Goal: Communication & Community: Participate in discussion

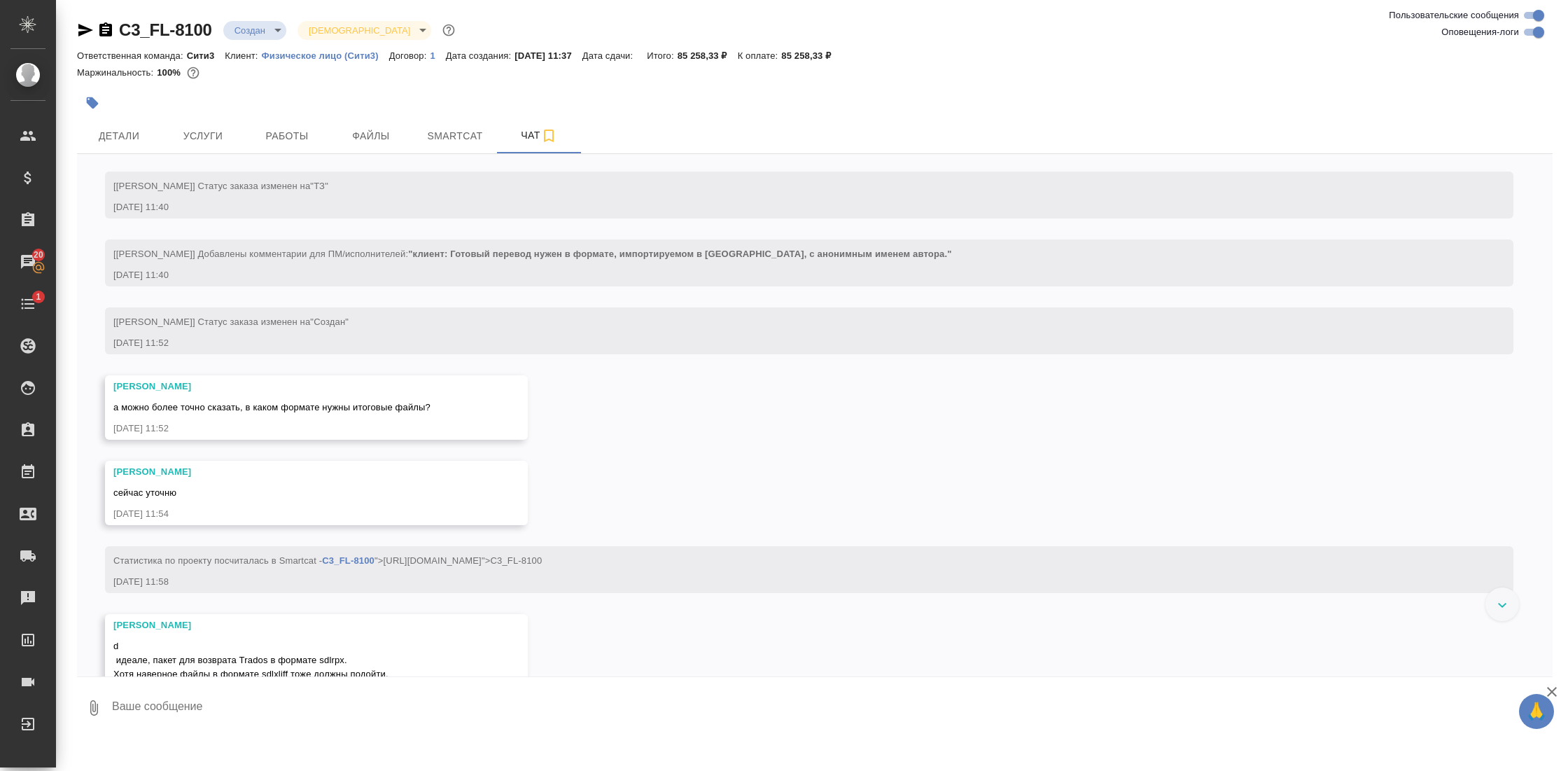
scroll to position [45, 0]
click at [128, 141] on span "Детали" at bounding box center [118, 136] width 67 height 17
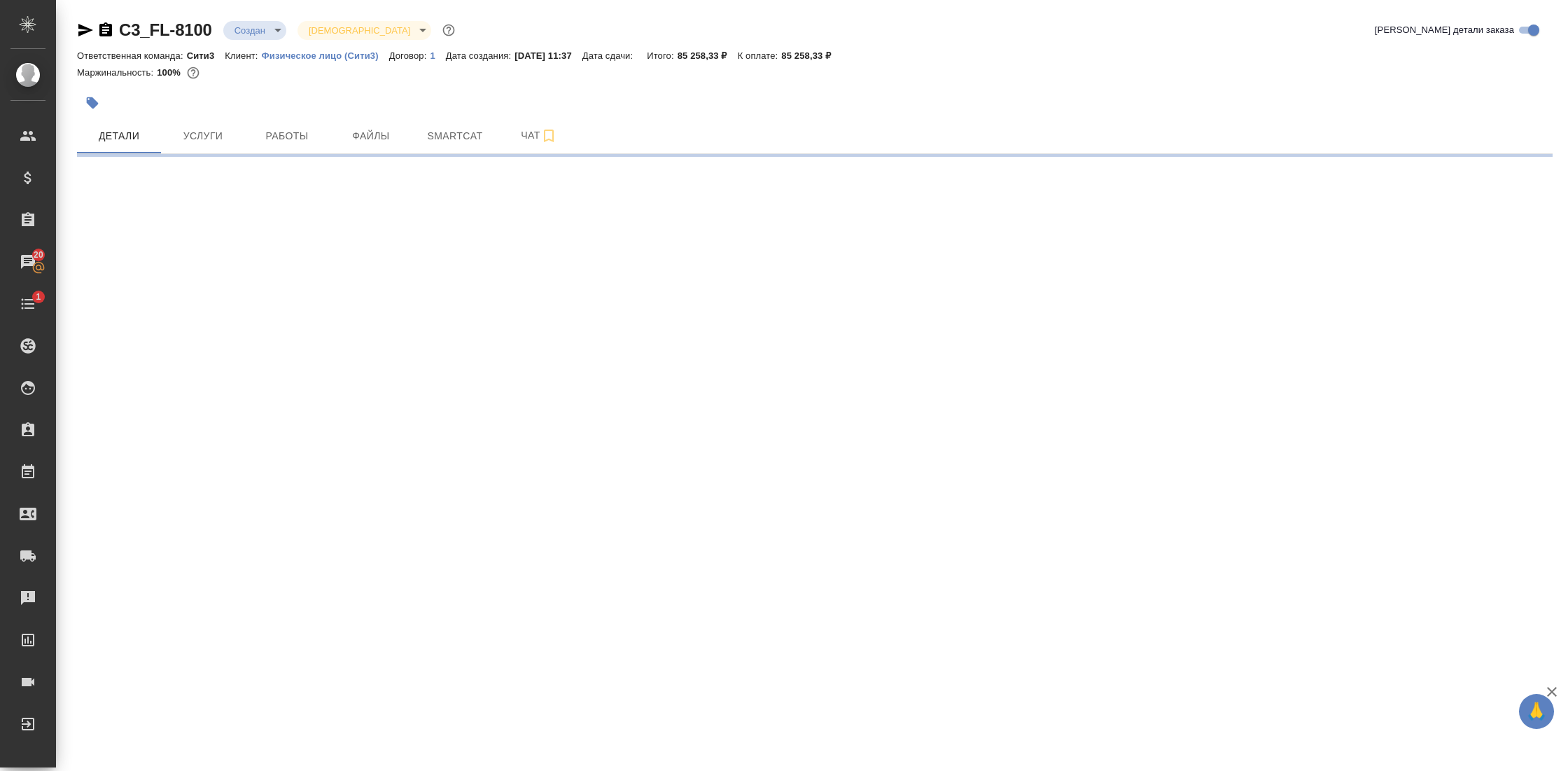
select select "RU"
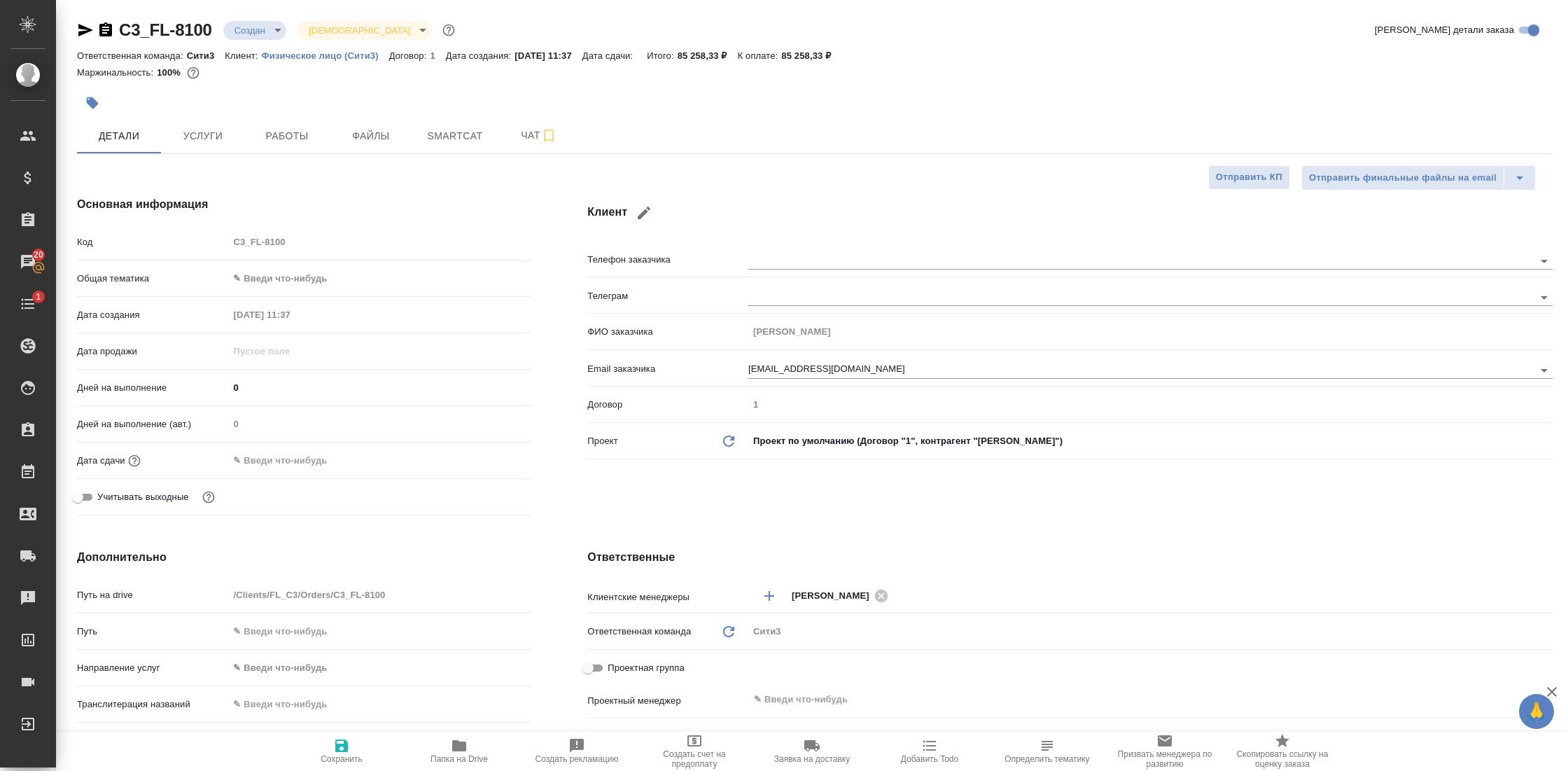
type textarea "x"
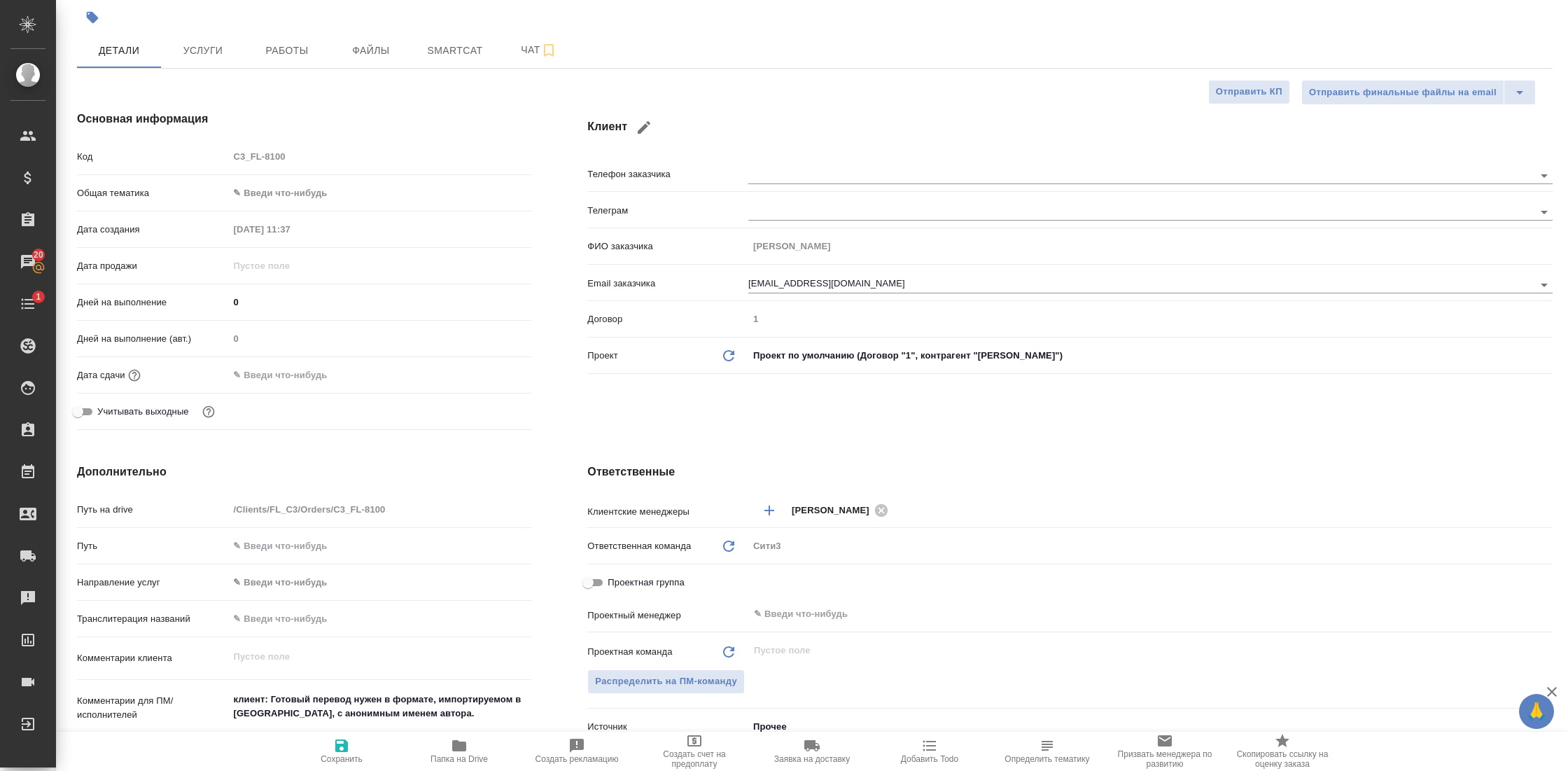
scroll to position [74, 0]
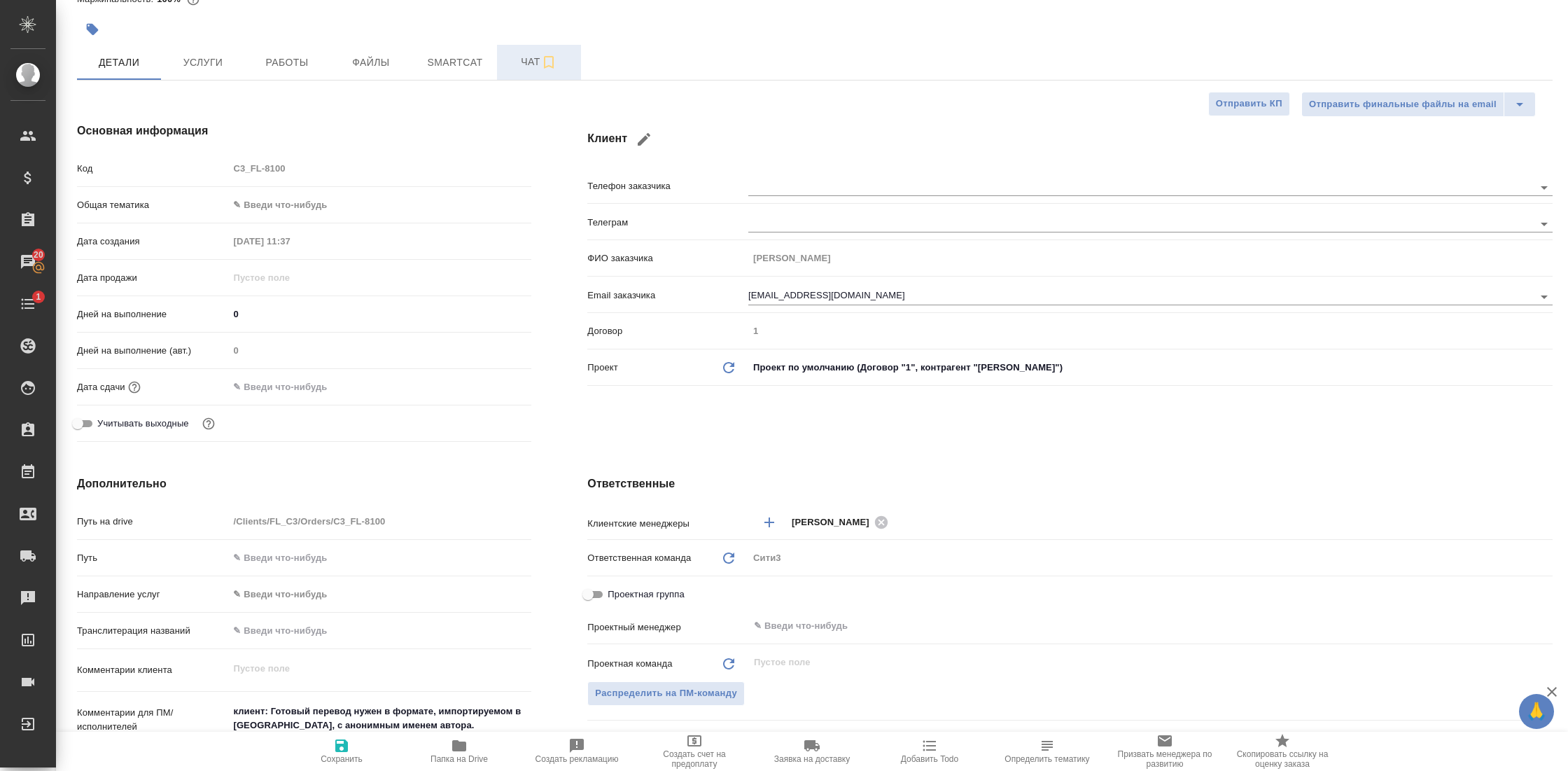
click at [525, 66] on span "Чат" at bounding box center [538, 62] width 67 height 17
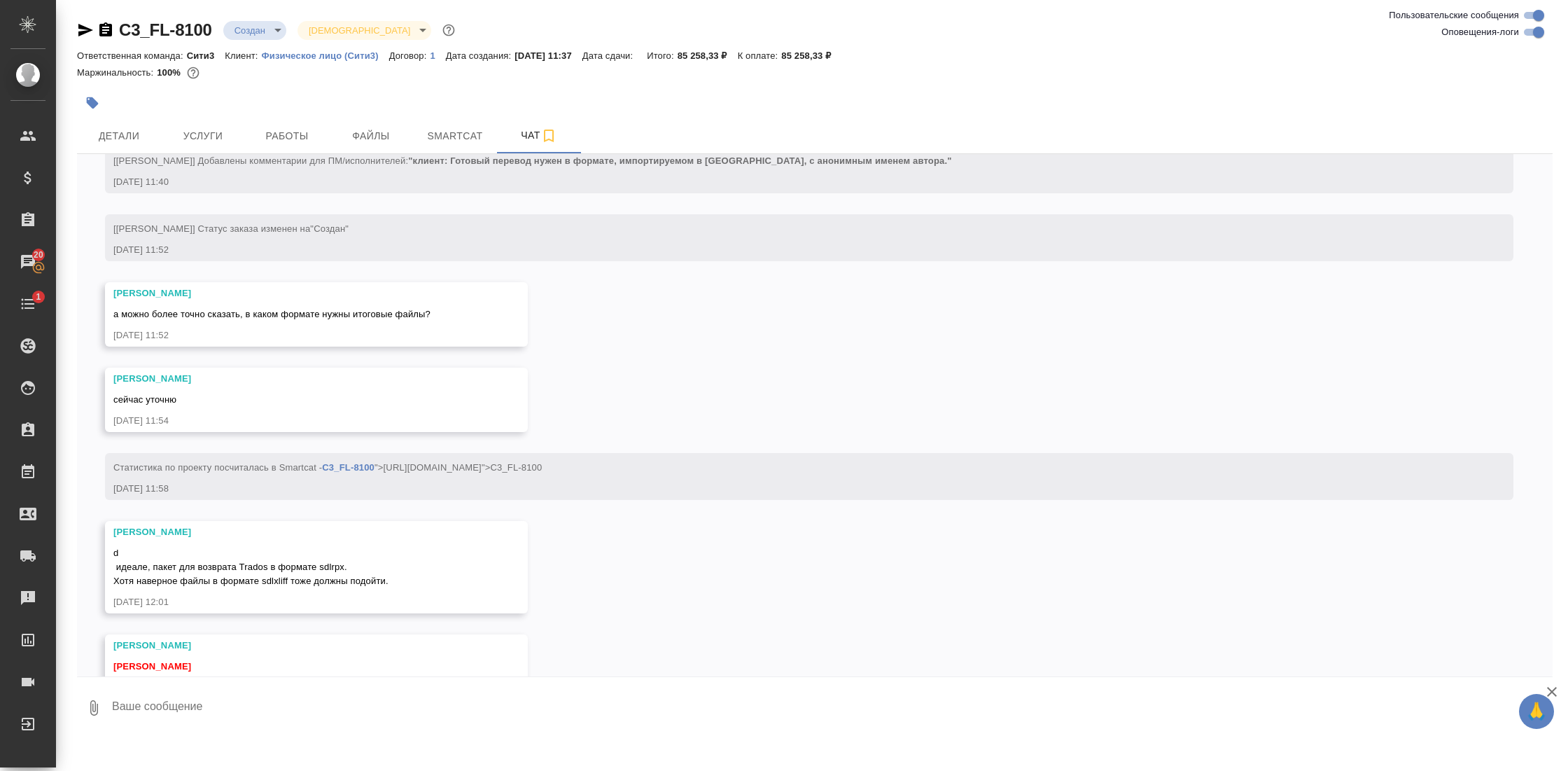
scroll to position [180, 0]
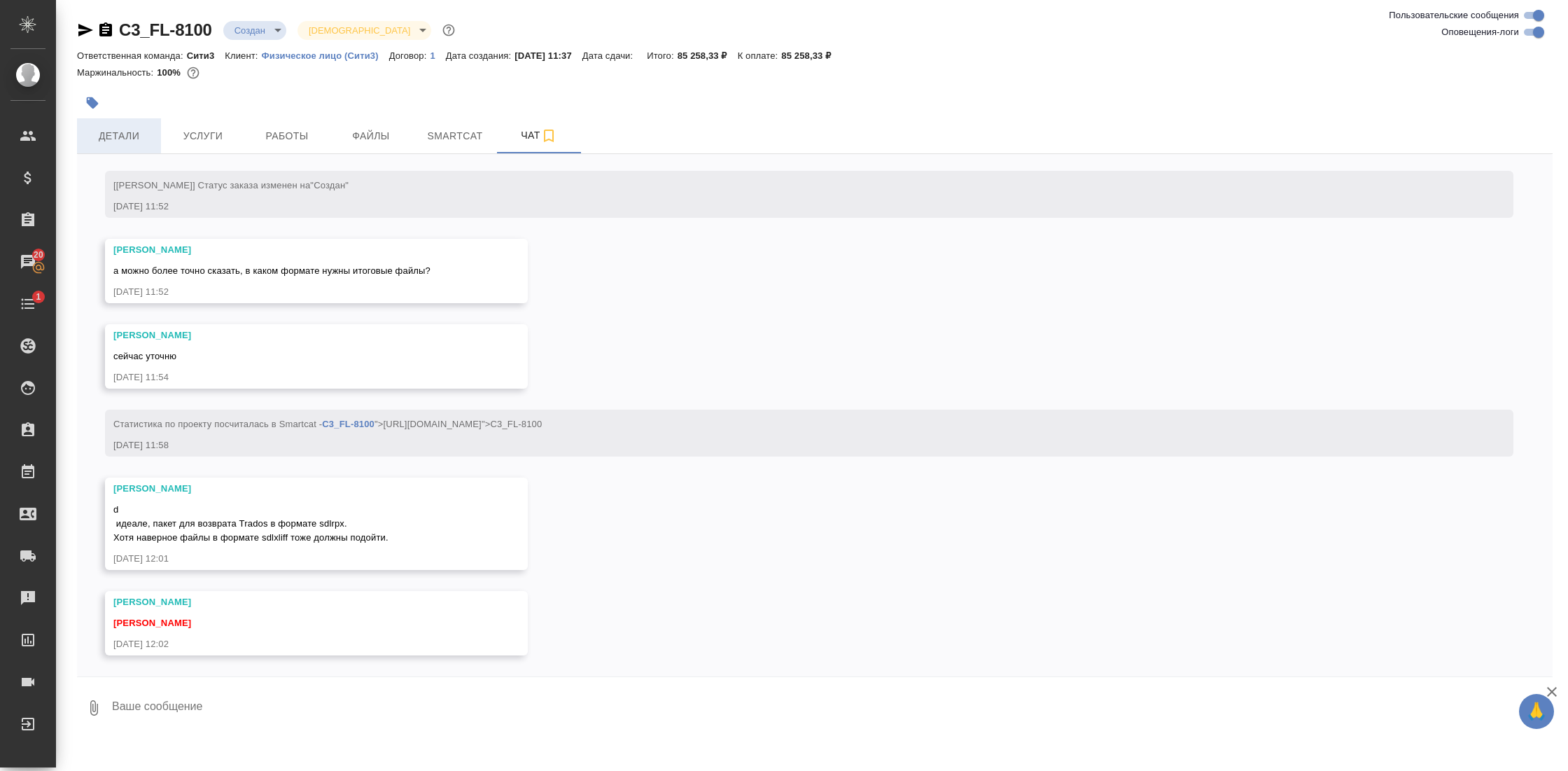
click at [140, 137] on span "Детали" at bounding box center [118, 136] width 67 height 17
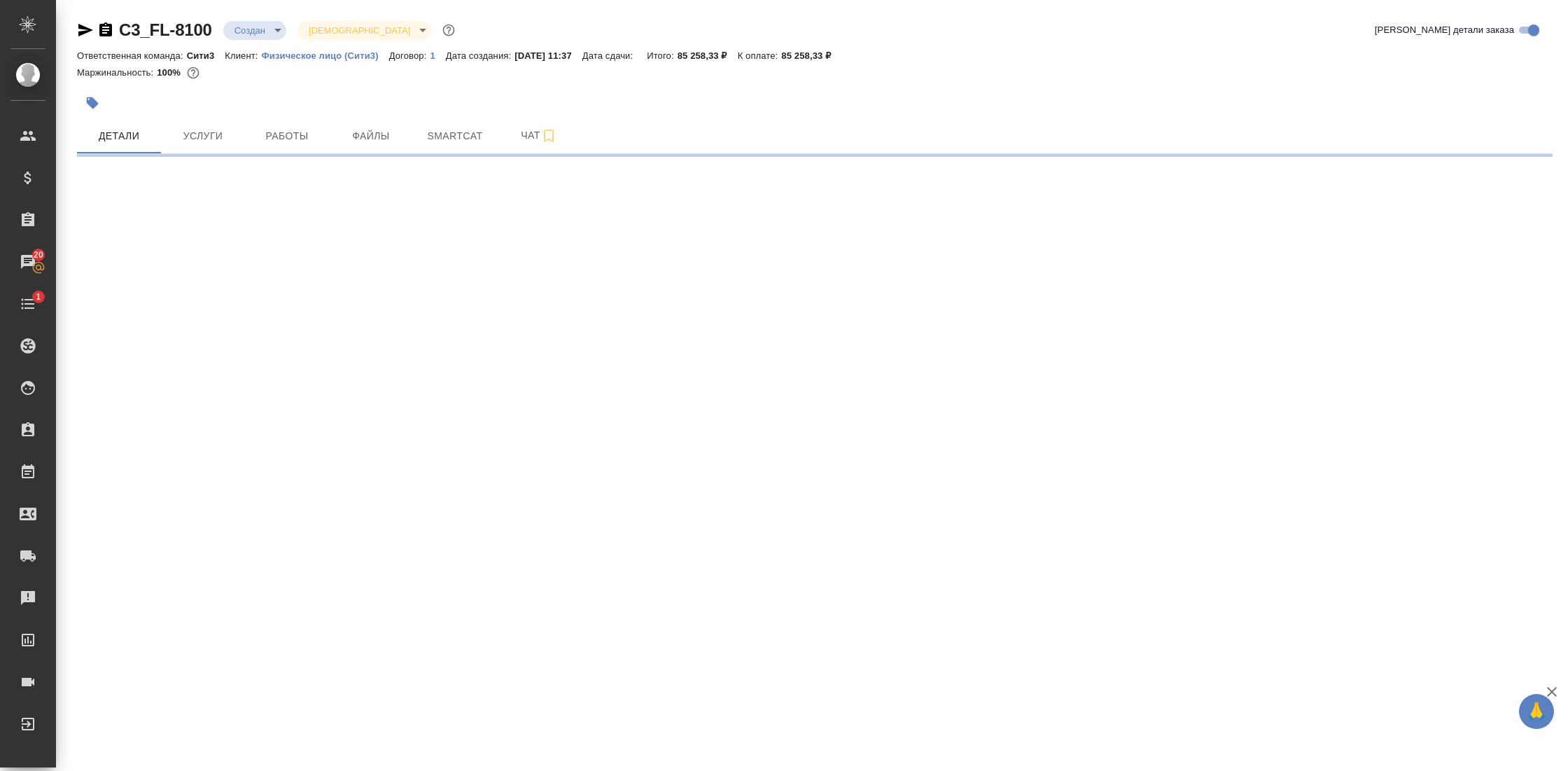
select select "RU"
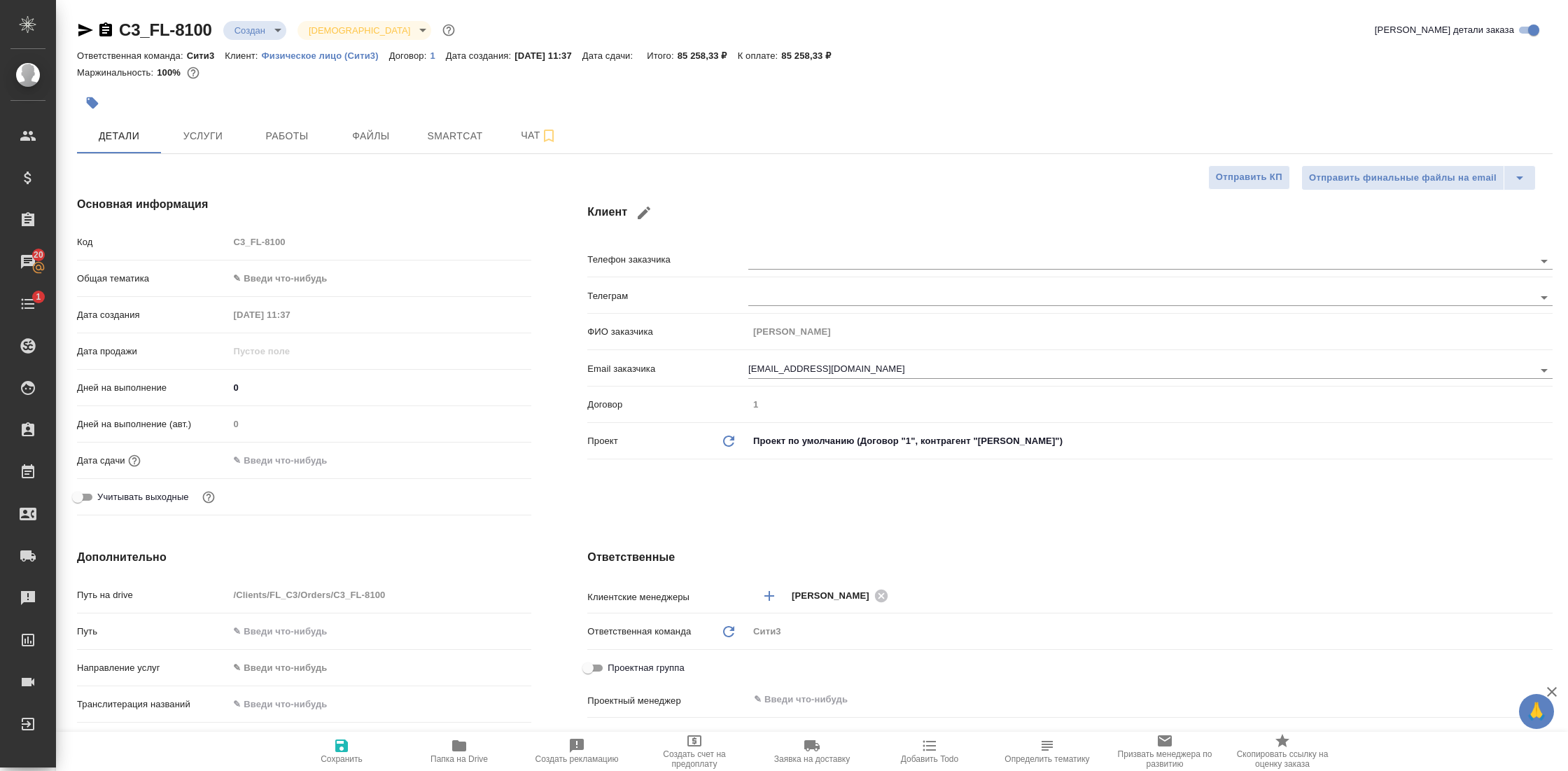
type textarea "x"
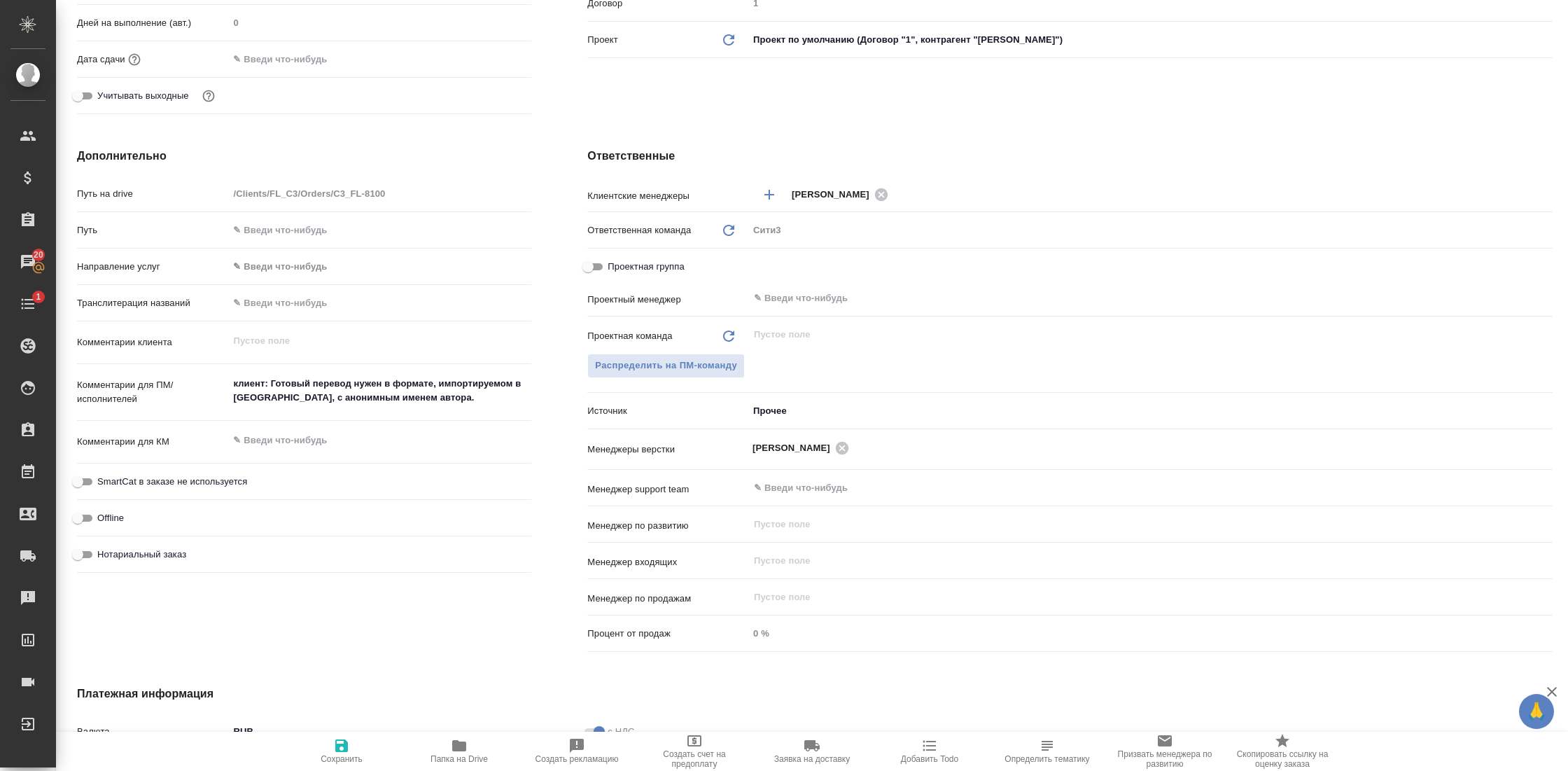
scroll to position [403, 0]
click at [459, 740] on icon "button" at bounding box center [459, 745] width 17 height 17
type textarea "x"
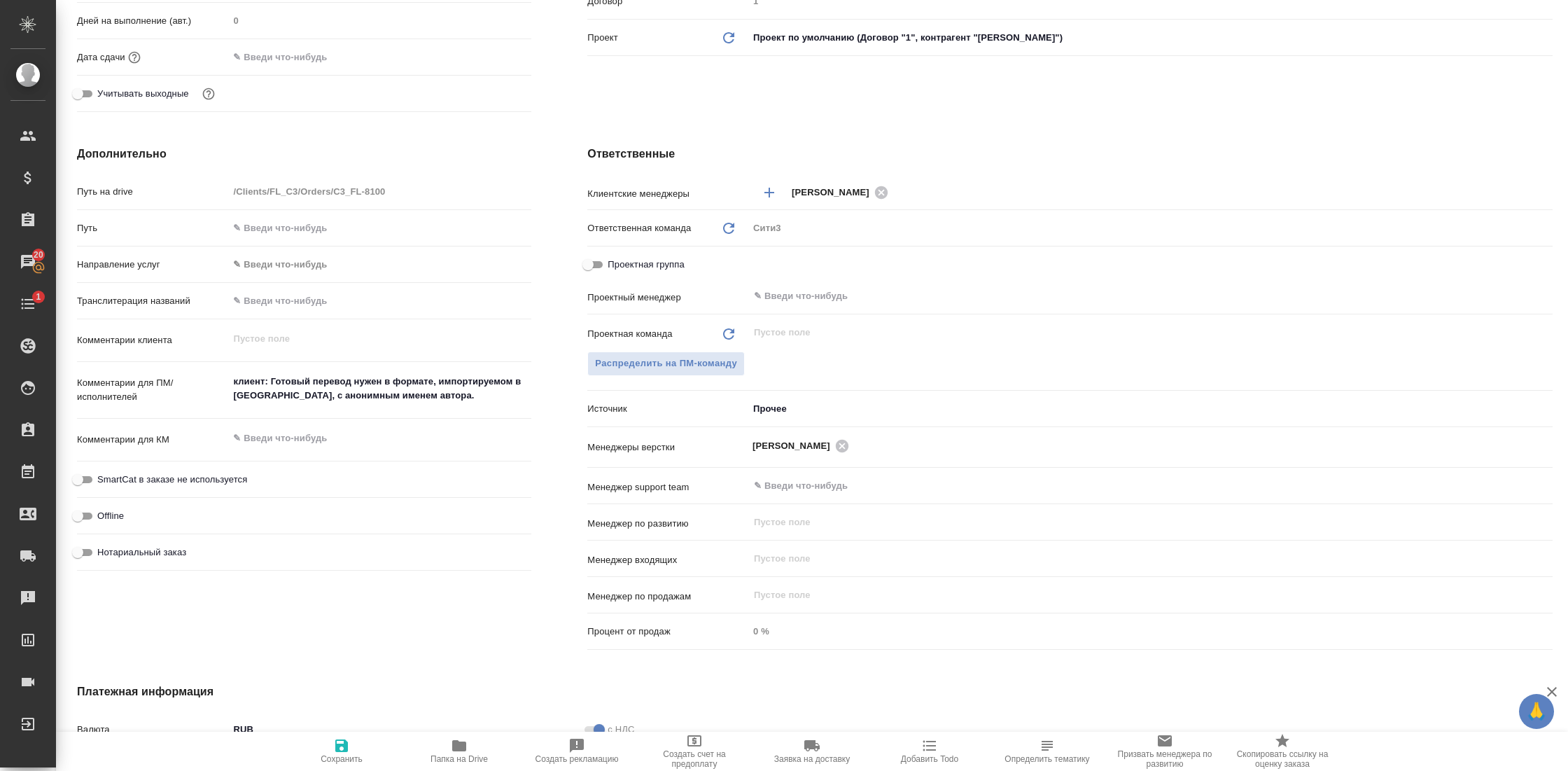
type textarea "x"
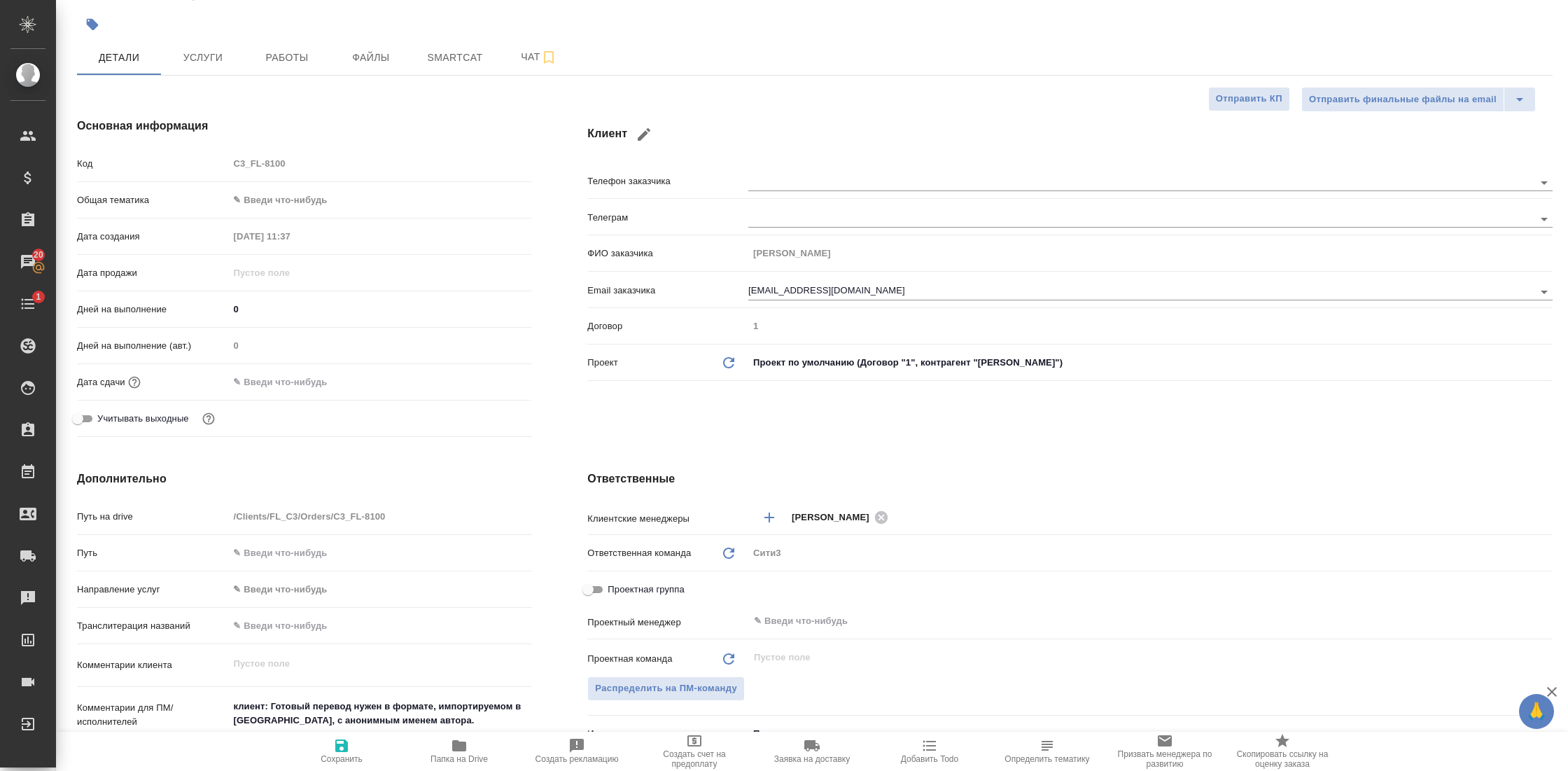
scroll to position [0, 0]
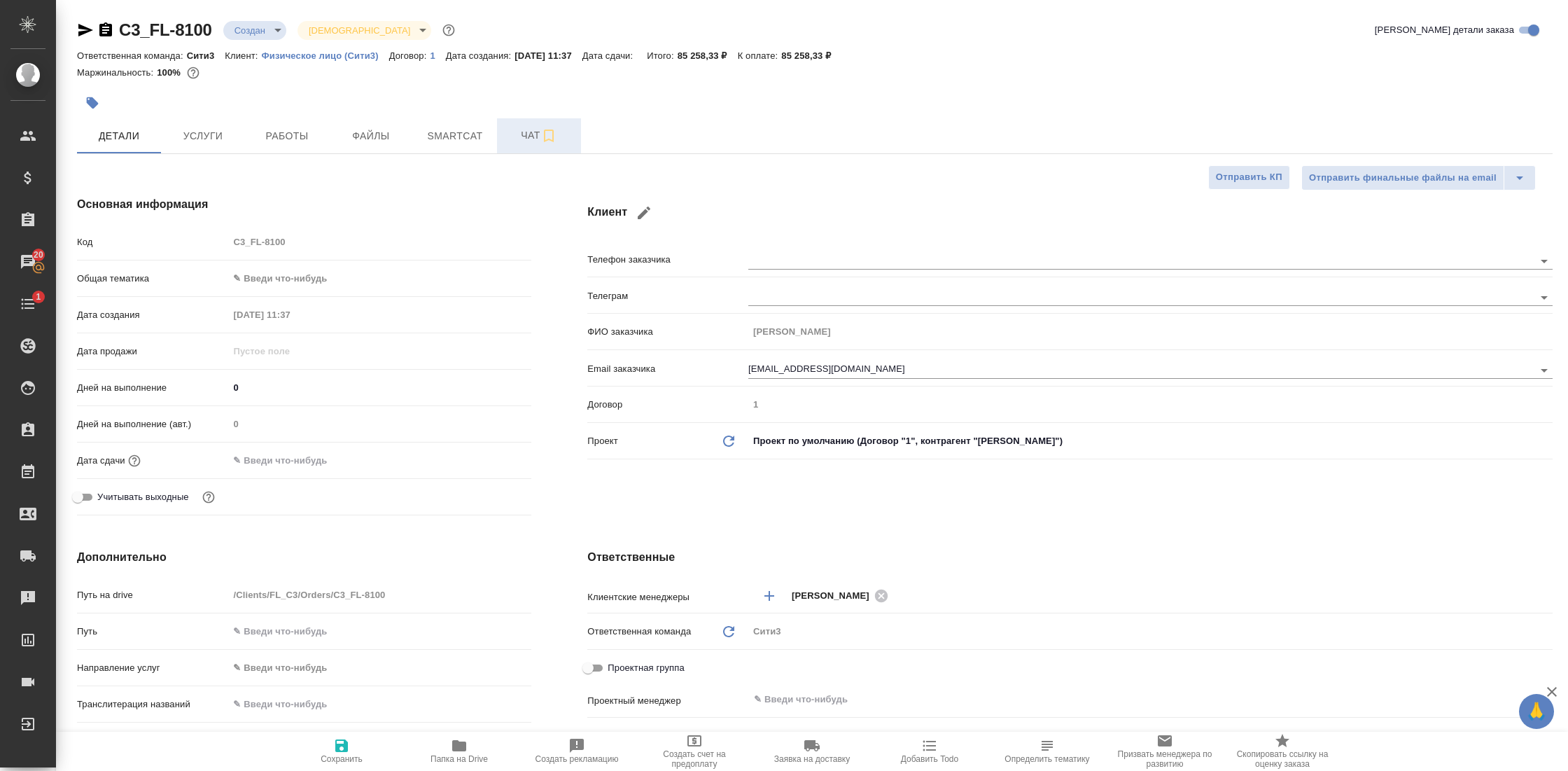
click at [536, 142] on span "Чат" at bounding box center [538, 135] width 67 height 17
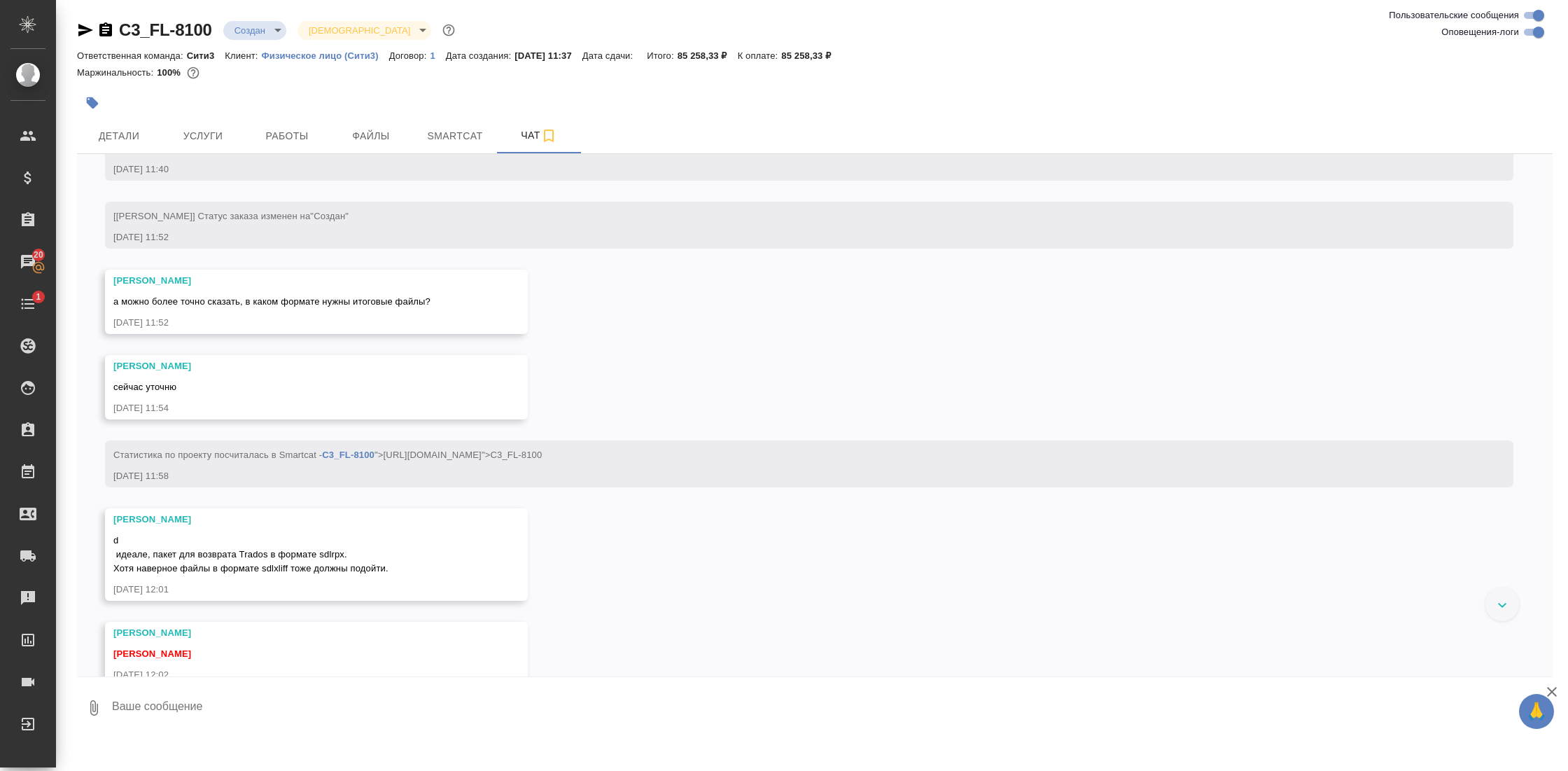
scroll to position [180, 0]
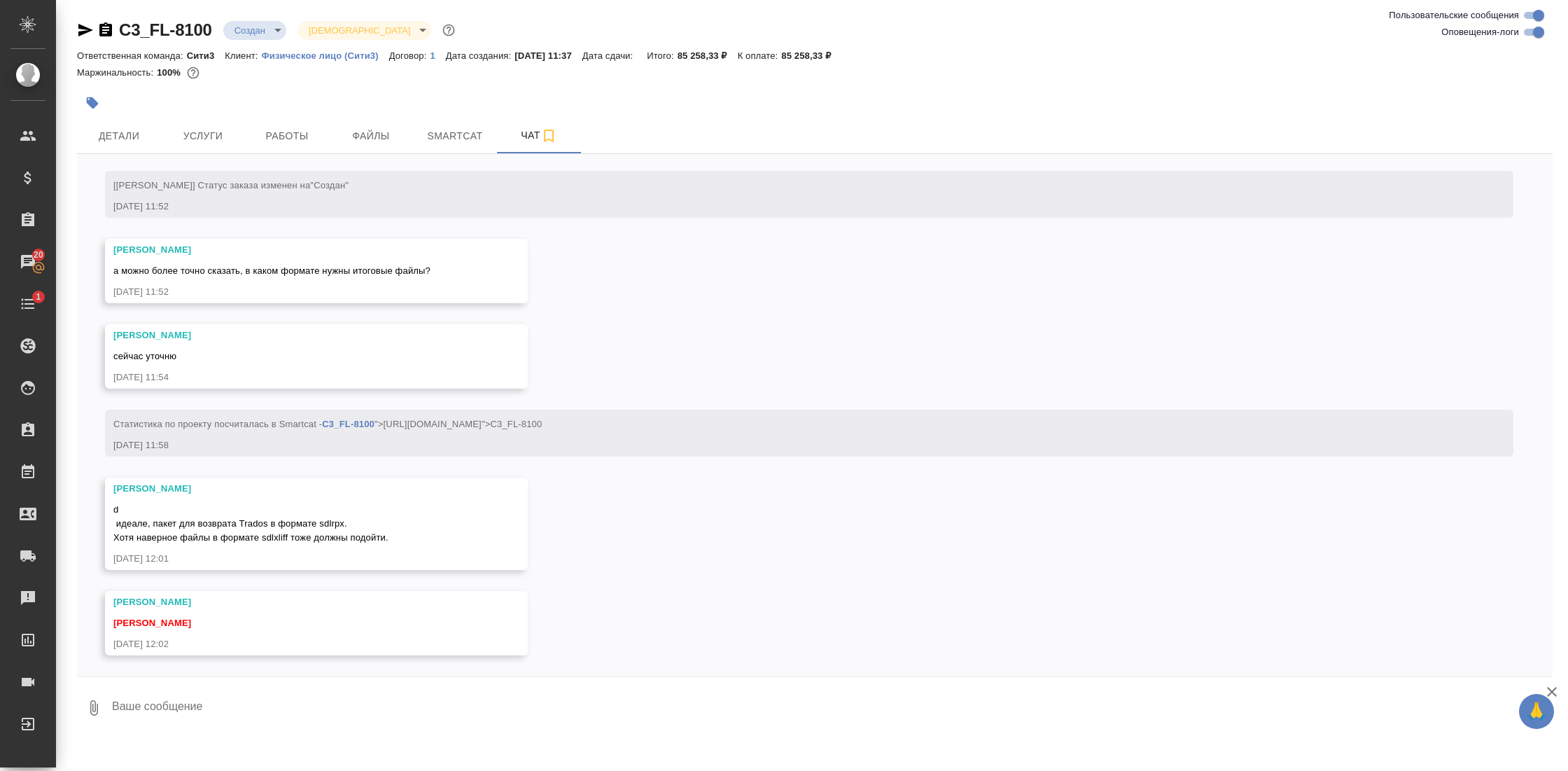
click at [186, 709] on textarea at bounding box center [831, 709] width 1442 height 48
paste textarea "Вера, разверстывать файлы все равно придется для работы в Традосе или Смарткате…"
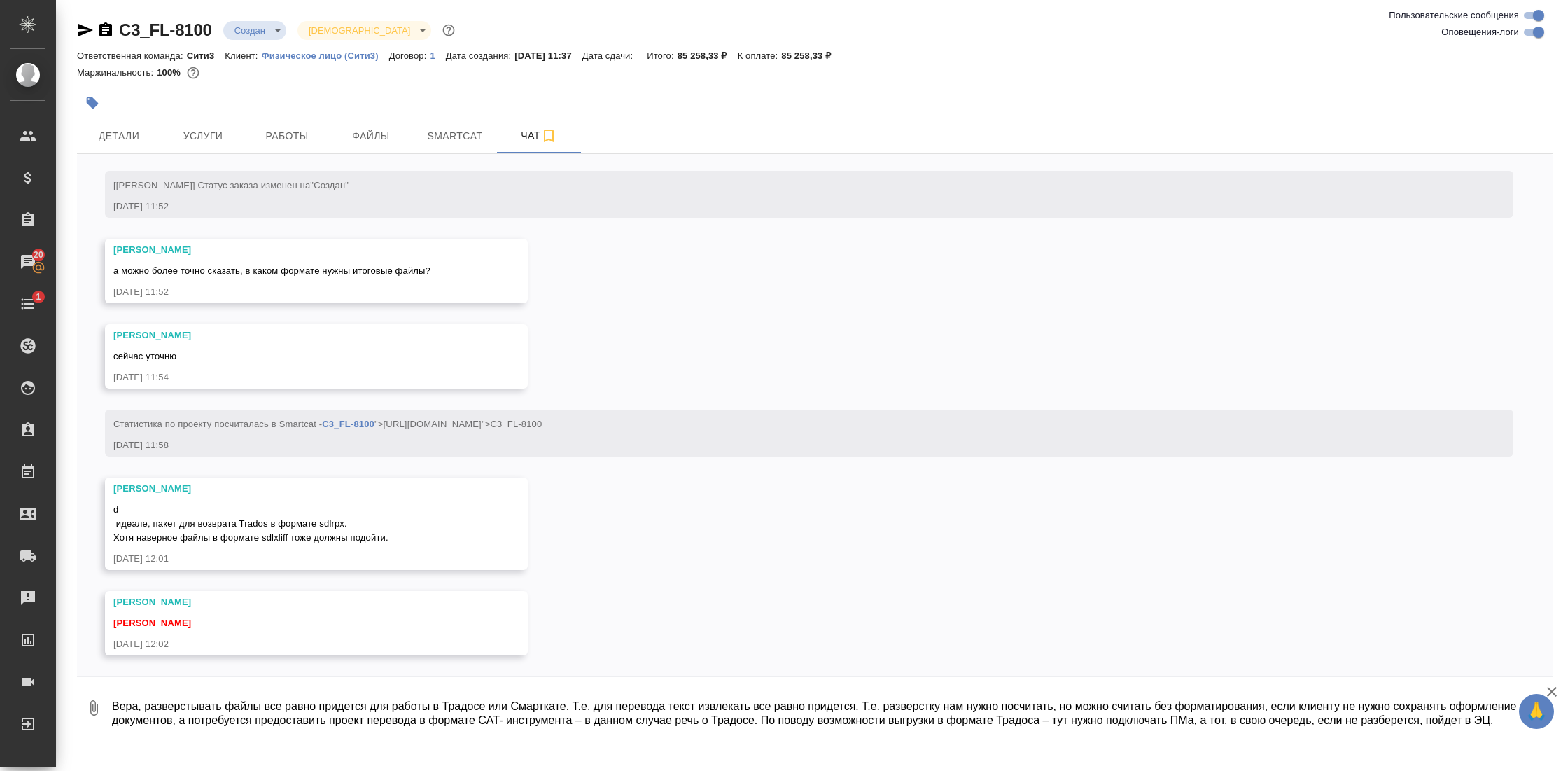
scroll to position [10, 0]
click at [123, 695] on textarea "Вера, разверстывать файлы все равно придется для работы в Традосе или Смарткате…" at bounding box center [819, 709] width 1419 height 48
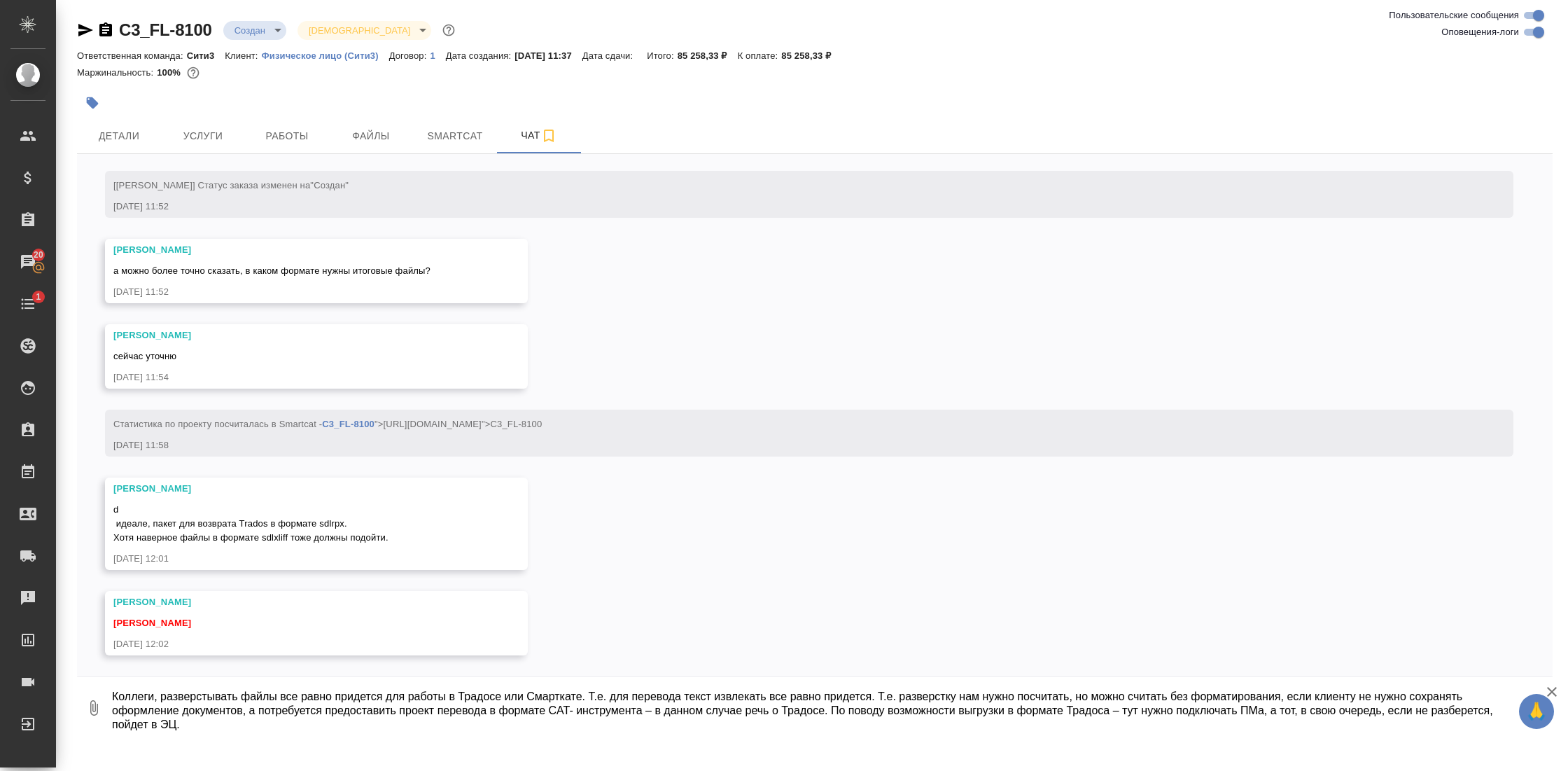
click at [279, 697] on textarea "Коллеги, разверстывать файлы все равно придется для работы в Традосе или Смартк…" at bounding box center [819, 709] width 1419 height 48
click at [164, 699] on textarea "Коллеги, разверстывать файлы для перевода все равно придется для работы в Традо…" at bounding box center [819, 709] width 1419 height 48
click at [1343, 699] on textarea at bounding box center [819, 709] width 1419 height 48
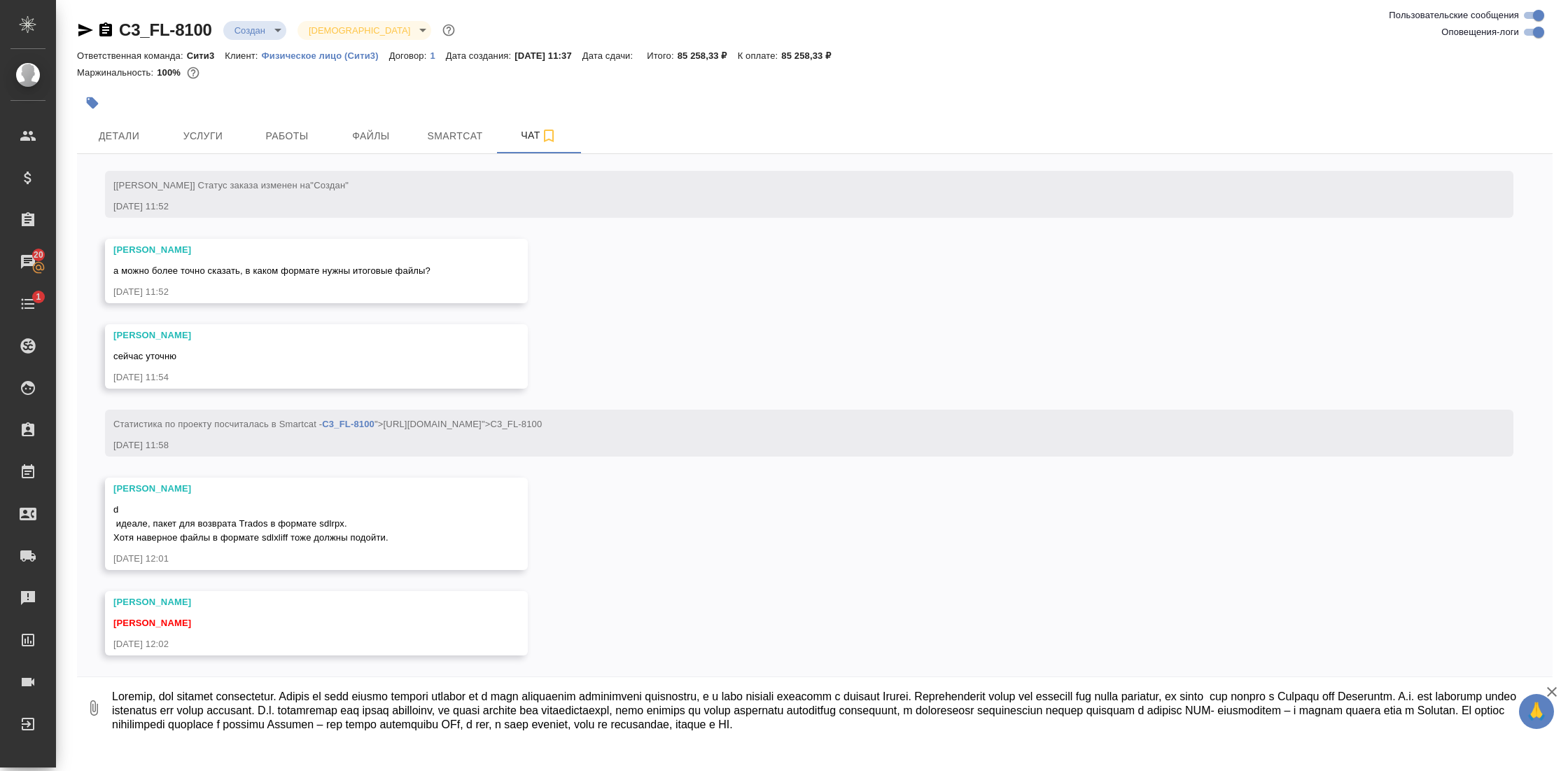
click at [190, 710] on textarea at bounding box center [819, 709] width 1419 height 48
click at [1339, 697] on textarea at bounding box center [819, 709] width 1419 height 48
click at [1346, 697] on textarea at bounding box center [819, 709] width 1419 height 48
click at [190, 713] on textarea at bounding box center [819, 709] width 1419 height 48
click at [550, 710] on textarea at bounding box center [819, 709] width 1419 height 48
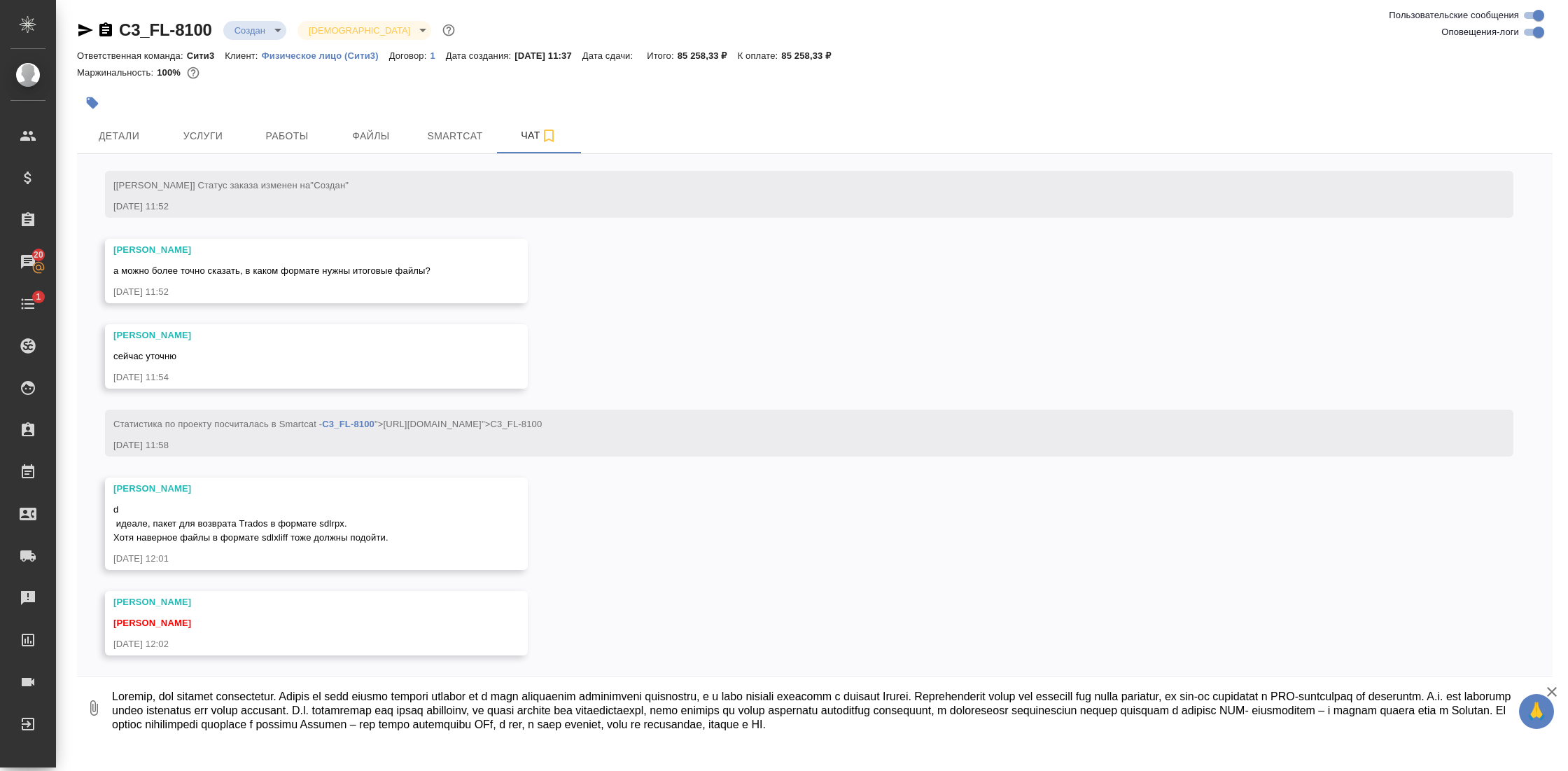
click at [569, 716] on textarea at bounding box center [819, 709] width 1419 height 48
click at [705, 709] on textarea at bounding box center [819, 709] width 1419 height 48
click at [779, 711] on textarea at bounding box center [819, 709] width 1419 height 48
click at [879, 711] on textarea at bounding box center [819, 709] width 1419 height 48
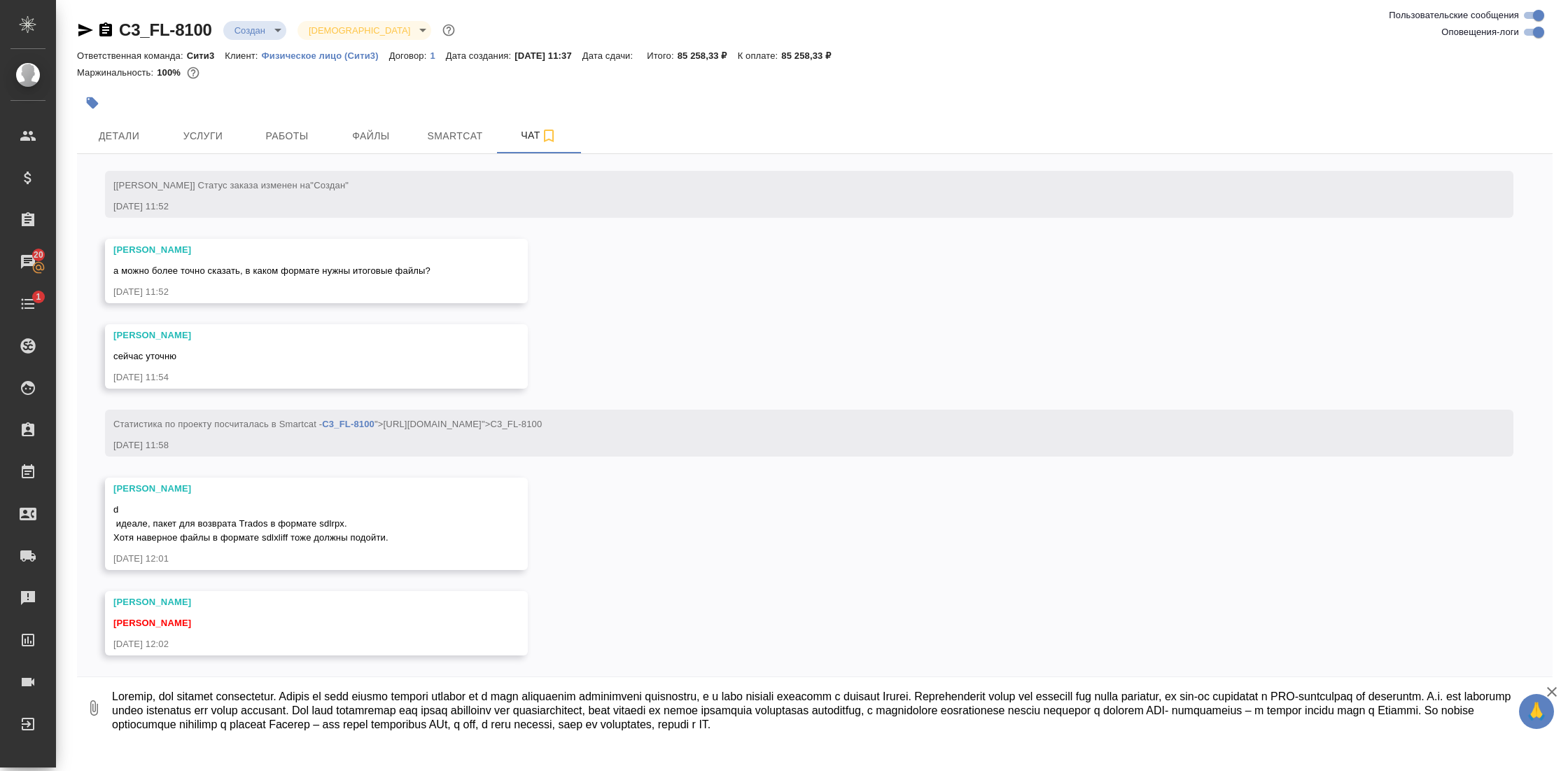
click at [888, 711] on textarea at bounding box center [819, 709] width 1419 height 48
click at [890, 711] on textarea at bounding box center [819, 709] width 1419 height 48
click at [781, 713] on textarea at bounding box center [819, 709] width 1419 height 48
click at [894, 711] on textarea at bounding box center [819, 709] width 1419 height 48
click at [1377, 711] on textarea at bounding box center [819, 709] width 1419 height 48
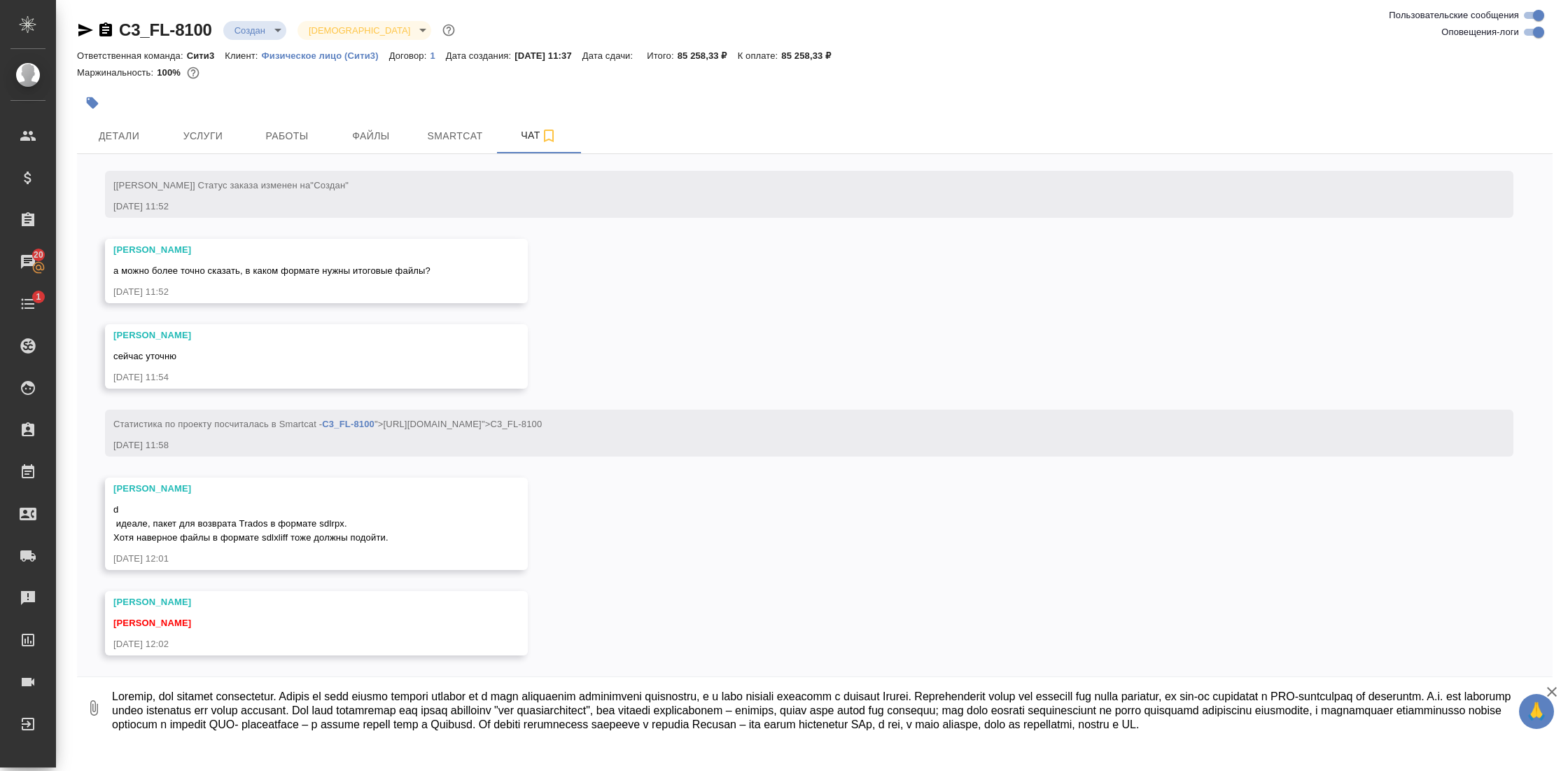
click at [886, 721] on textarea at bounding box center [819, 709] width 1419 height 48
click at [465, 725] on textarea at bounding box center [819, 709] width 1419 height 48
click at [1507, 722] on textarea at bounding box center [819, 709] width 1419 height 48
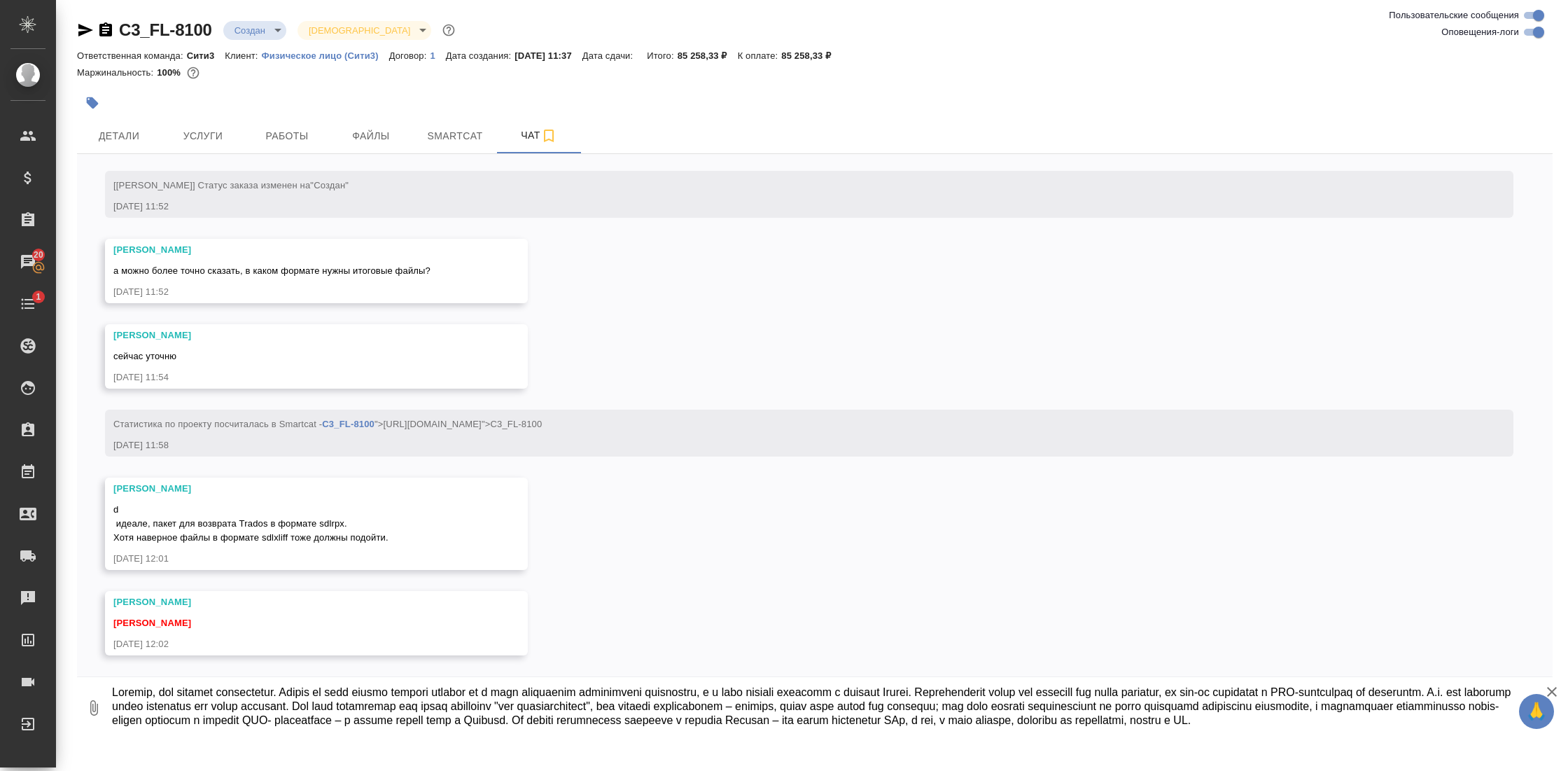
click at [161, 724] on textarea at bounding box center [819, 709] width 1419 height 48
click at [267, 727] on textarea at bounding box center [819, 709] width 1419 height 48
click at [375, 721] on textarea at bounding box center [819, 709] width 1419 height 48
click at [1067, 711] on textarea at bounding box center [819, 709] width 1419 height 48
click at [1248, 710] on textarea at bounding box center [819, 709] width 1419 height 48
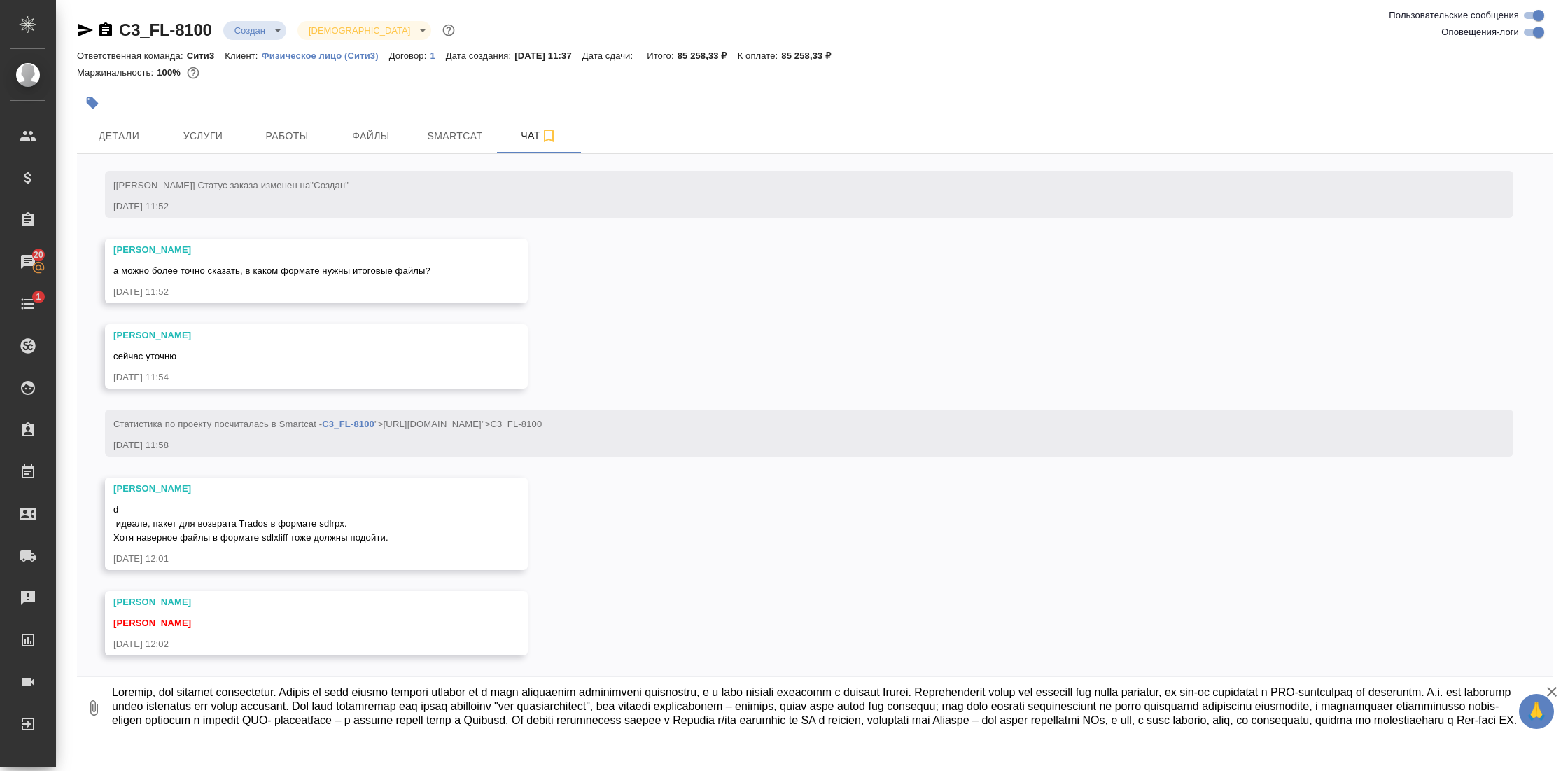
type textarea "Коллеги, тут добавлю комментарий. Клиент по сути просит вернуть перевод не в ви…"
click at [1553, 691] on icon "button" at bounding box center [1551, 692] width 10 height 10
click at [1545, 707] on icon "submit" at bounding box center [1541, 707] width 15 height 13
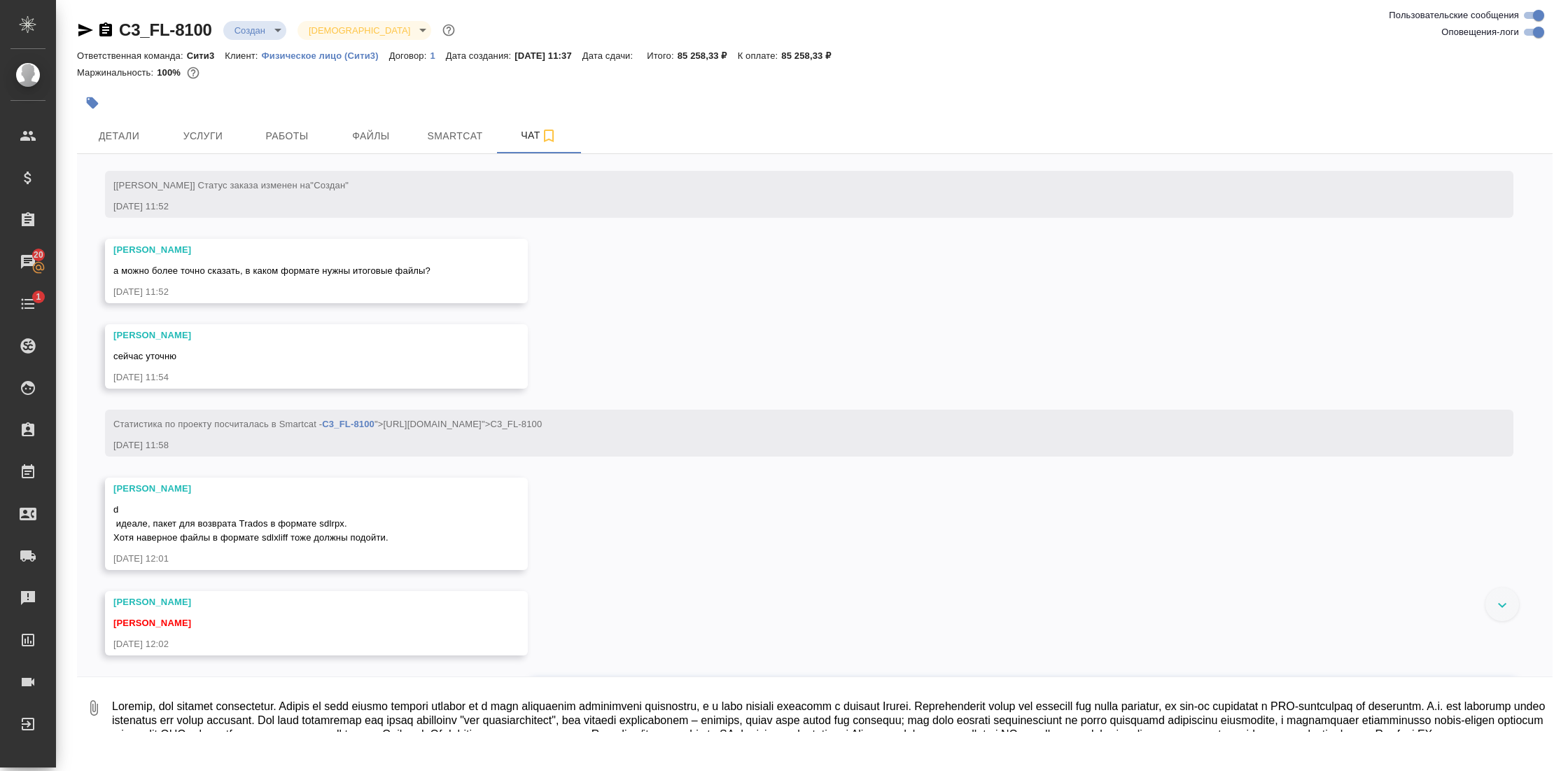
scroll to position [304, 0]
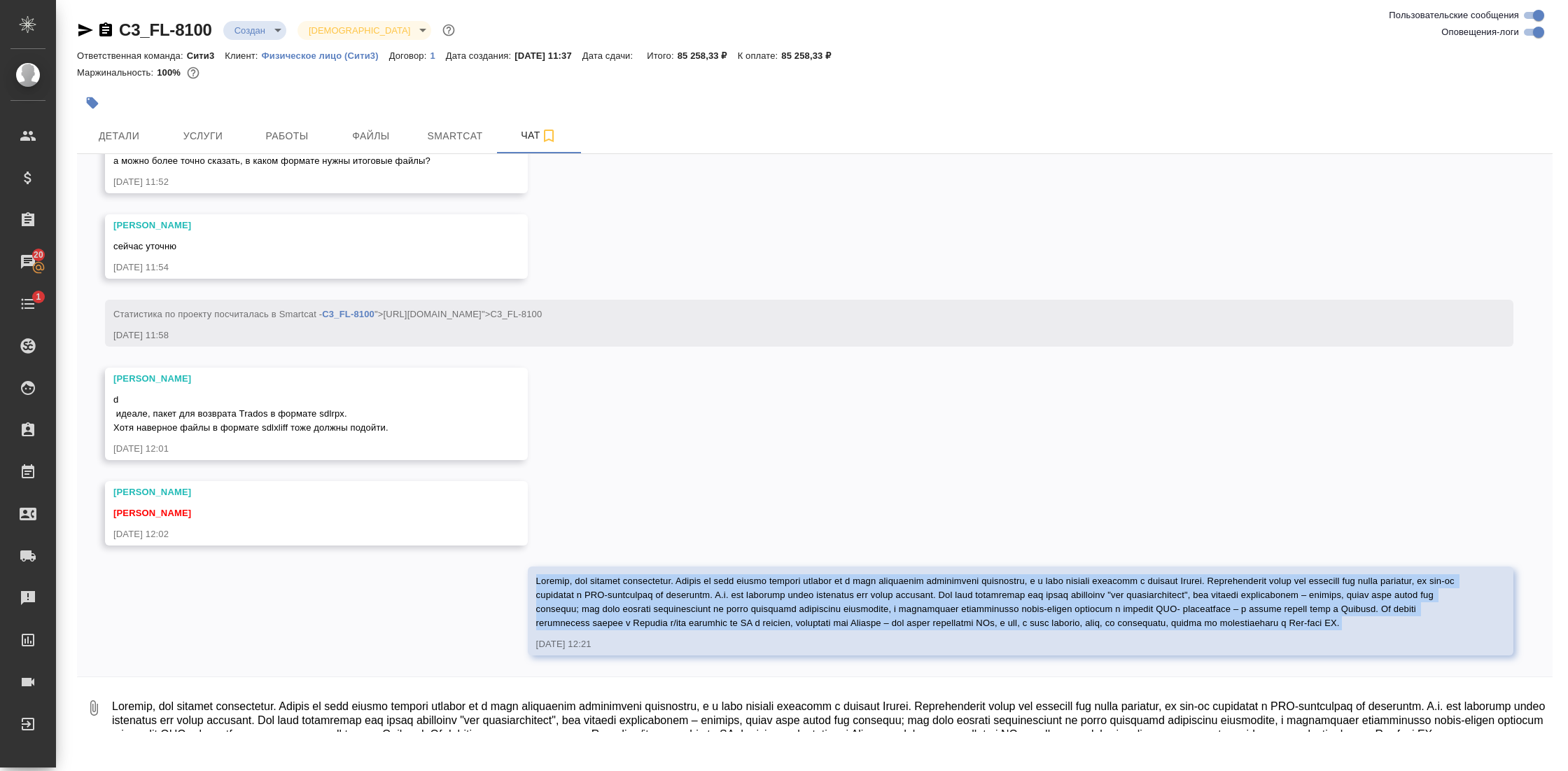
copy span "Коллеги, тут добавлю комментарий. Клиент по сути просит вернуть перевод не в ви…"
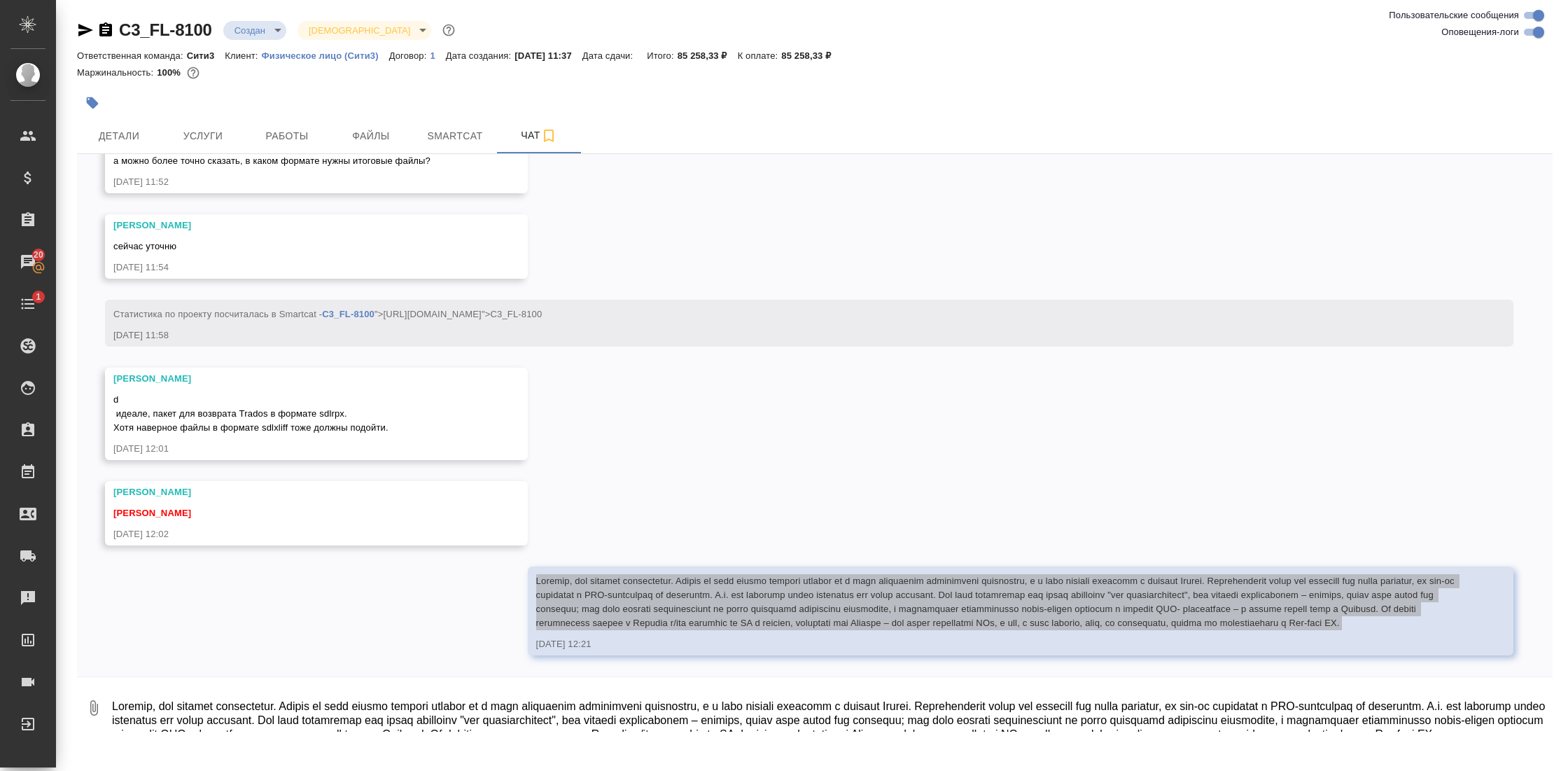
drag, startPoint x: 531, startPoint y: 567, endPoint x: 1090, endPoint y: 631, distance: 562.7
click at [1090, 631] on div "04.09.25, 12:21" at bounding box center [1021, 611] width 986 height 89
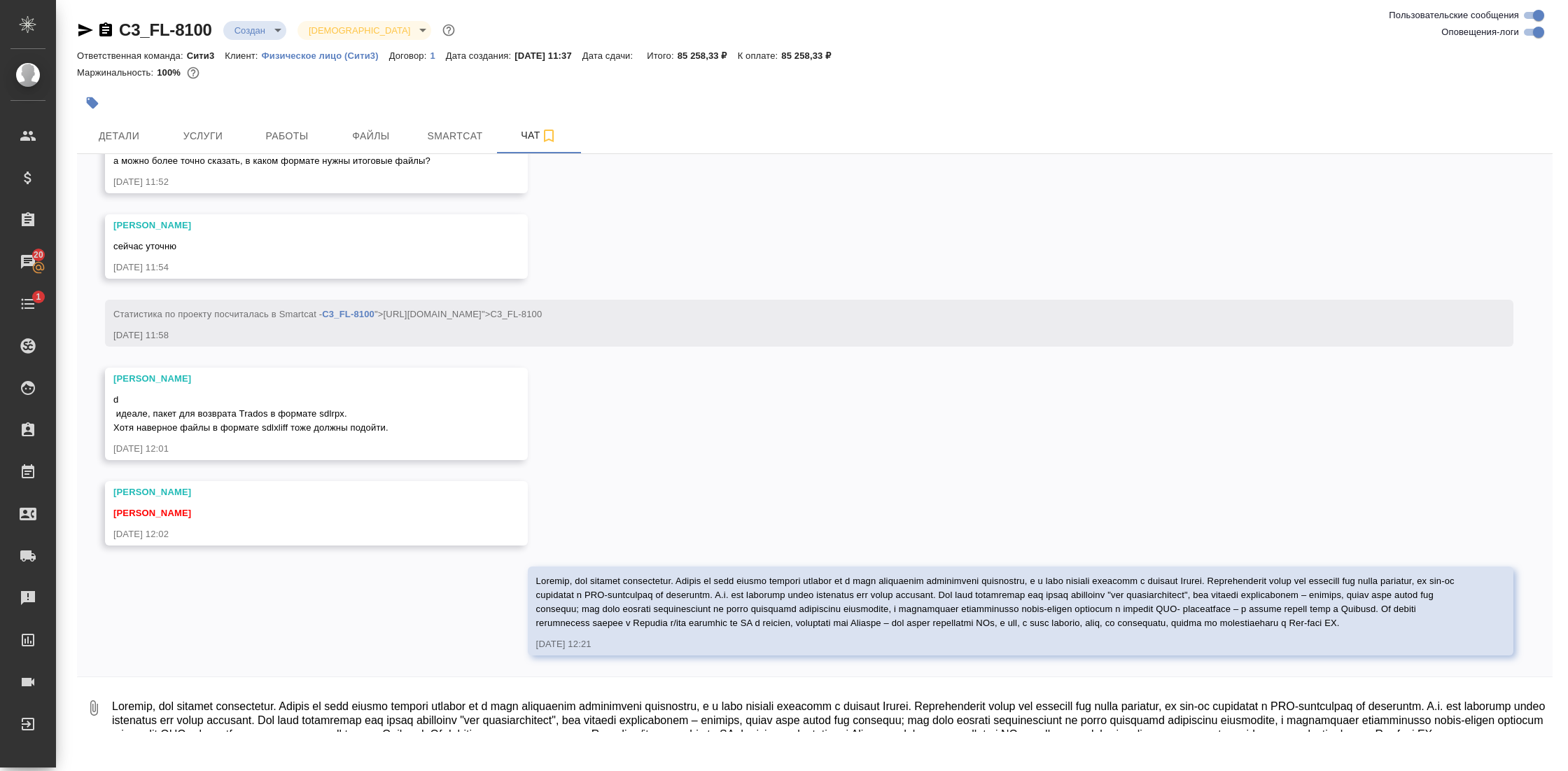
click at [532, 705] on textarea at bounding box center [831, 709] width 1442 height 48
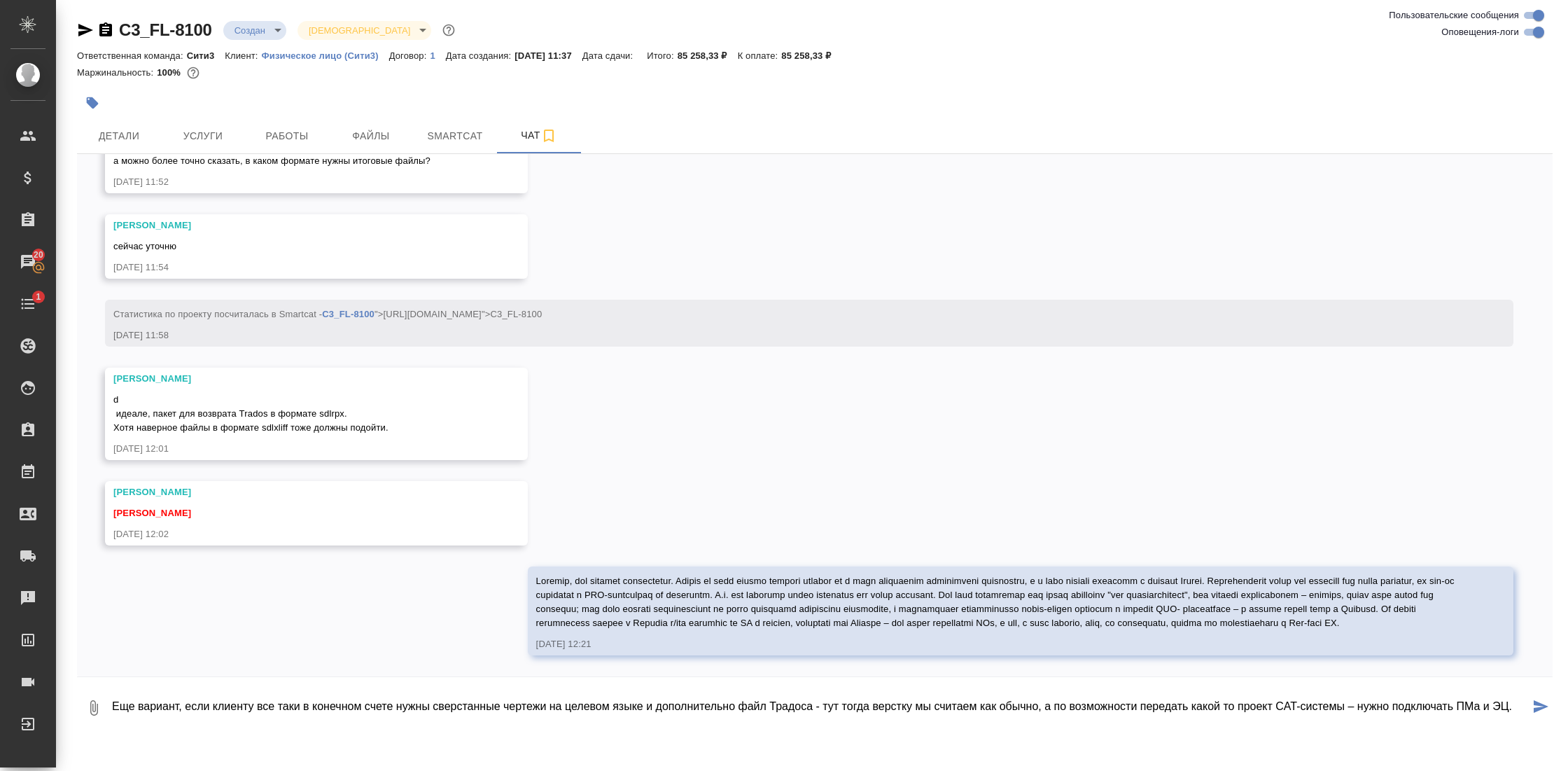
type textarea "Еще вариант, если клиенту все таки в конечном счете нужны сверстанные чертежи н…"
click at [1540, 699] on button "submit" at bounding box center [1540, 709] width 23 height 48
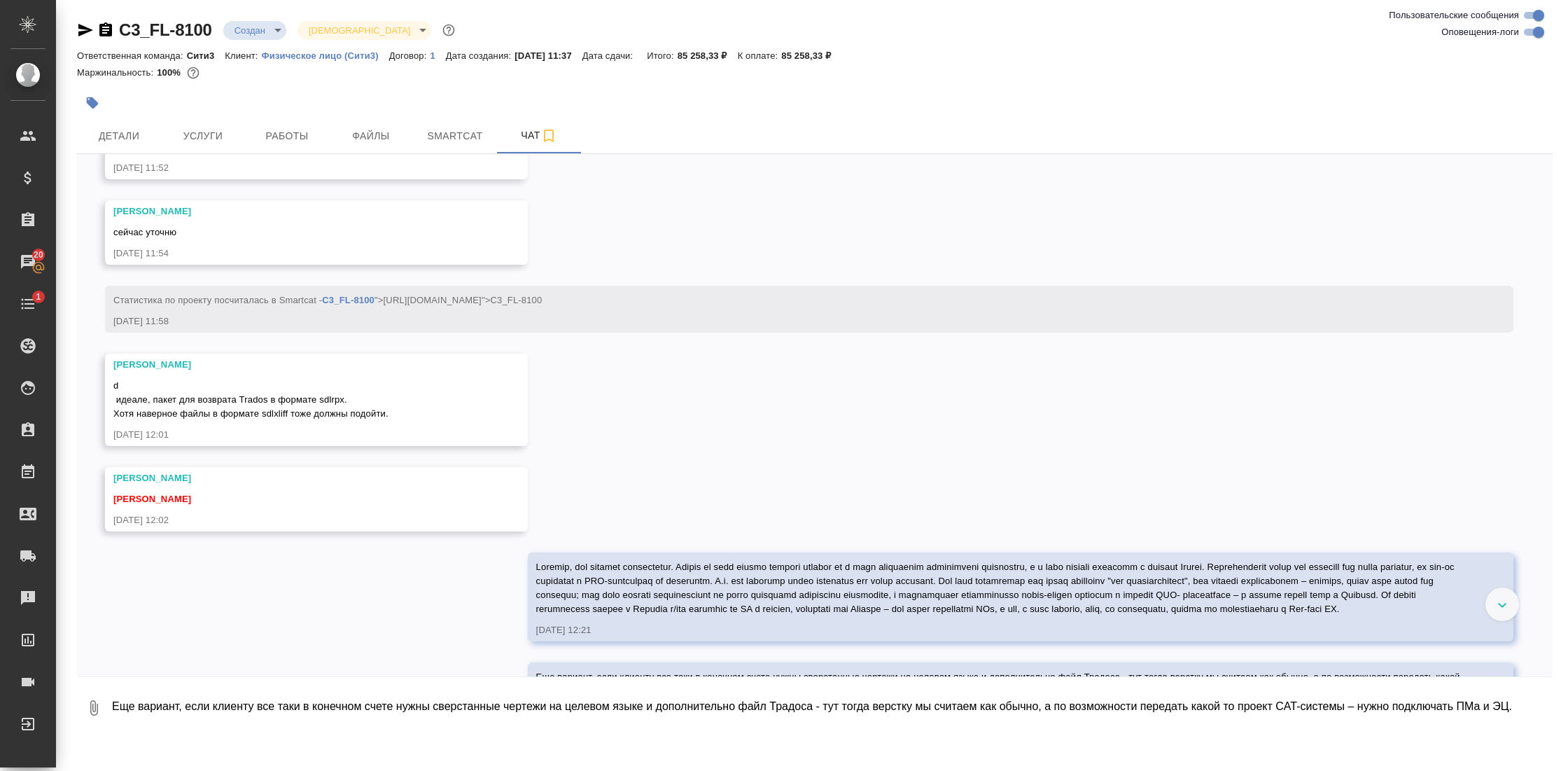
scroll to position [386, 0]
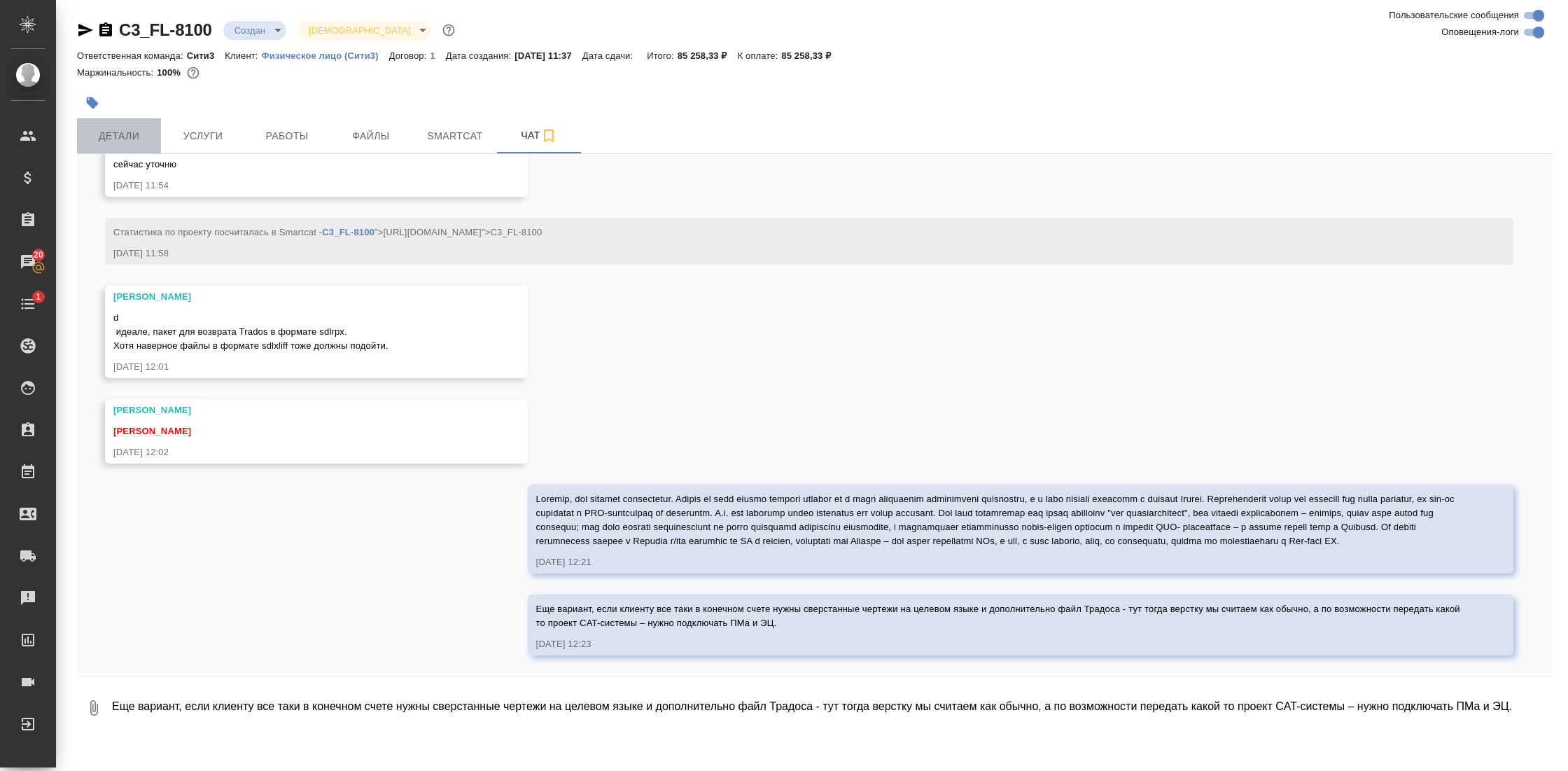
click at [136, 137] on span "Детали" at bounding box center [118, 136] width 67 height 17
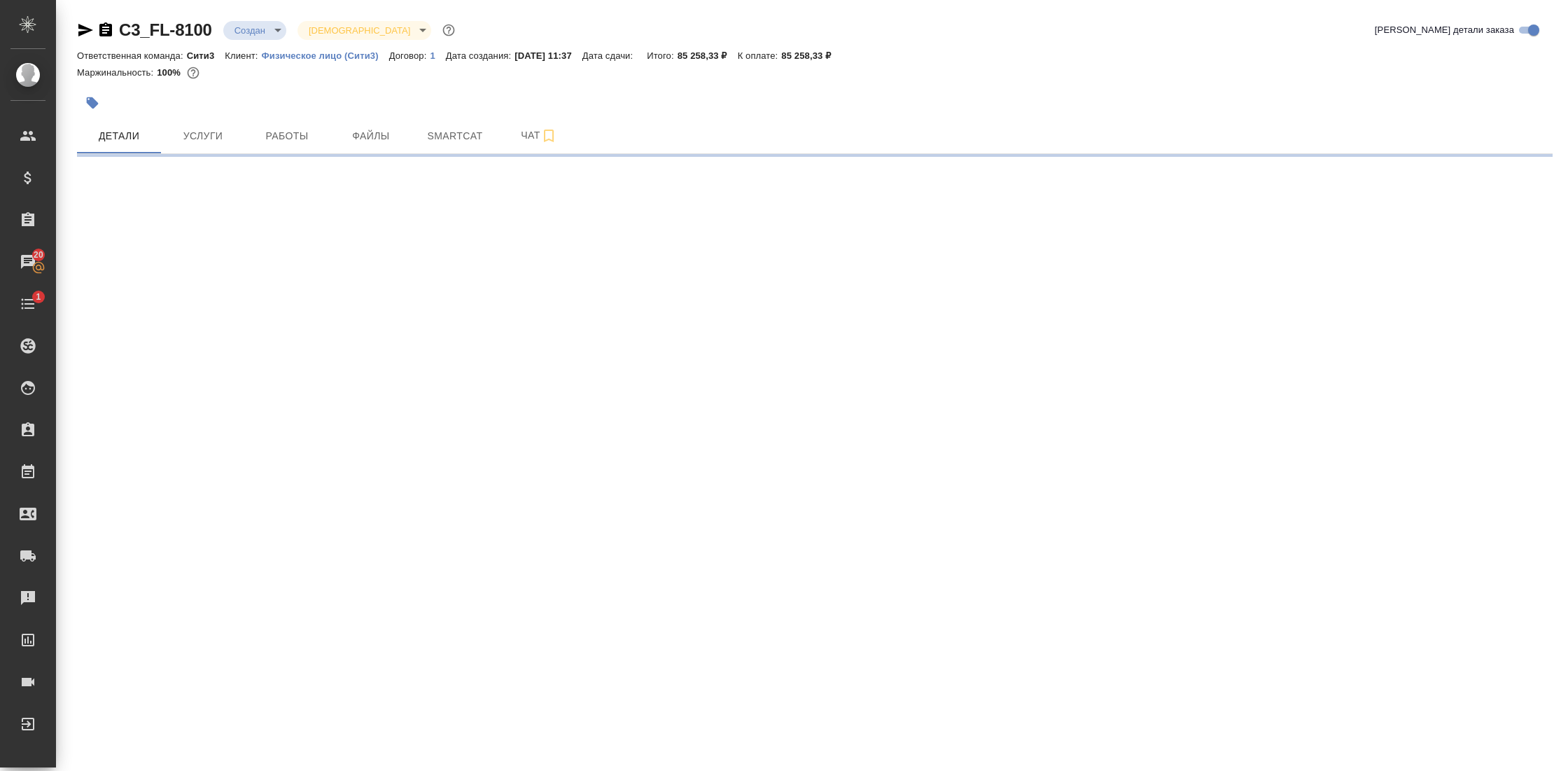
select select "RU"
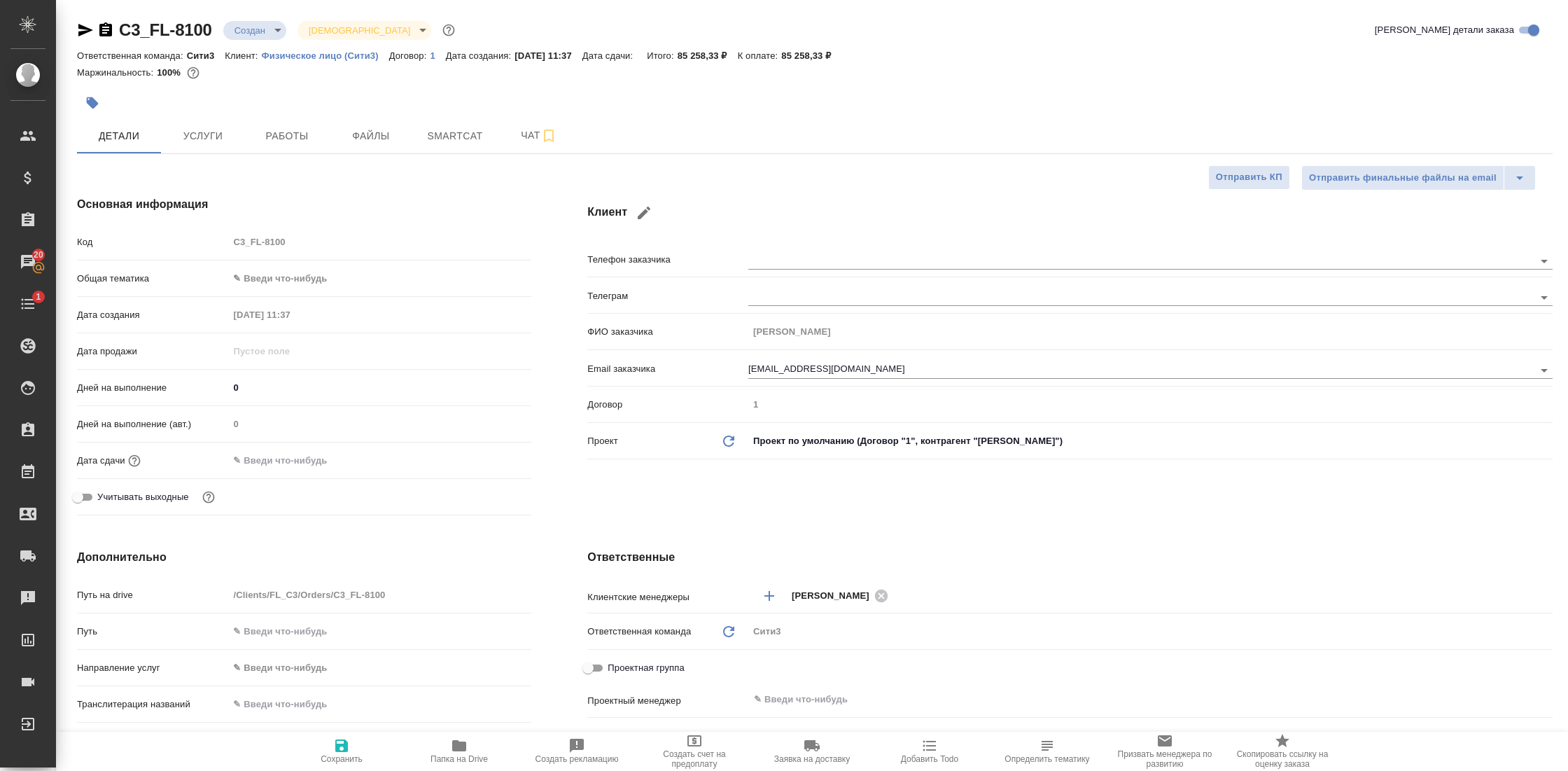
type textarea "x"
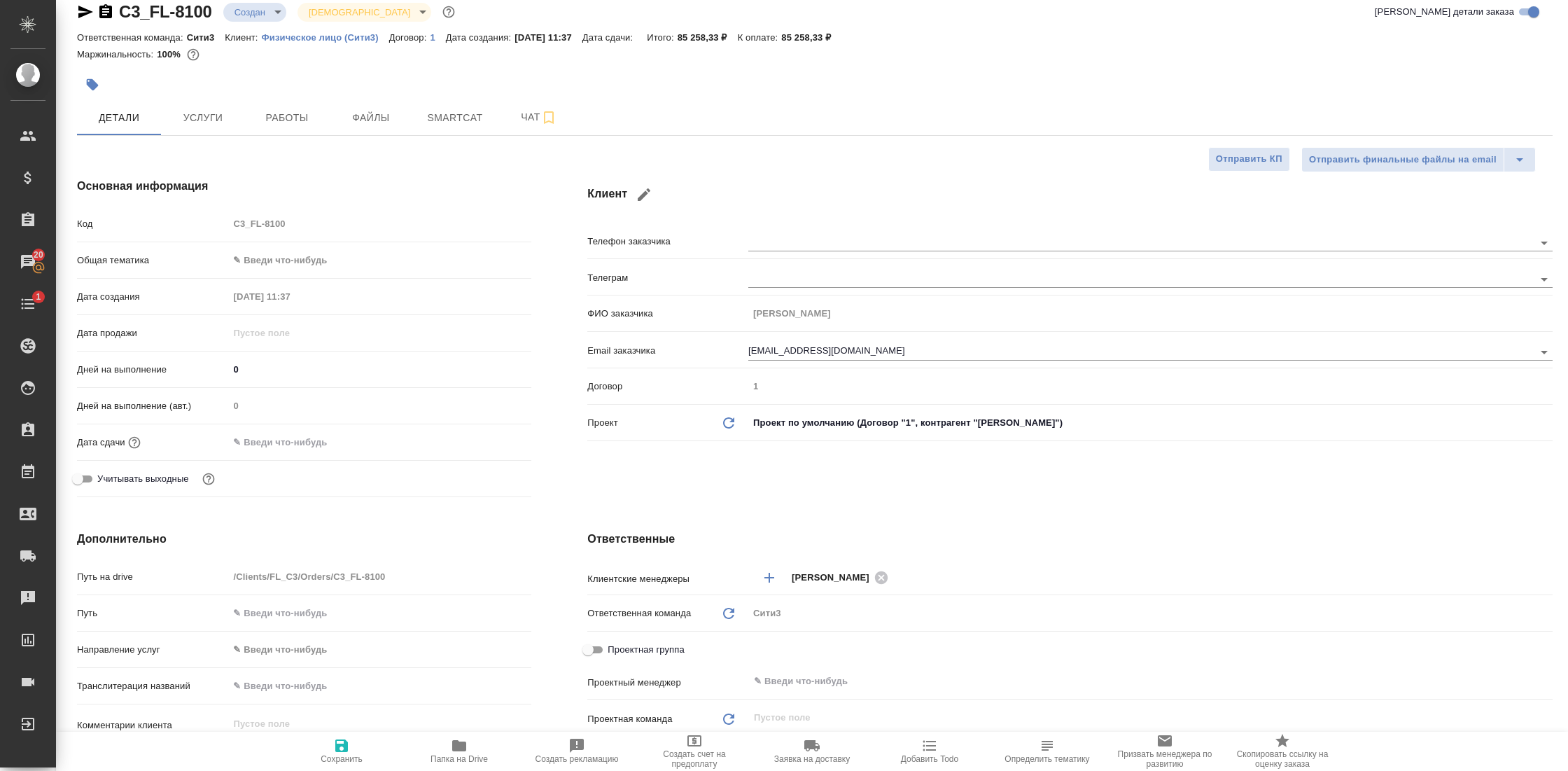
scroll to position [21, 0]
